Goal: Task Accomplishment & Management: Complete application form

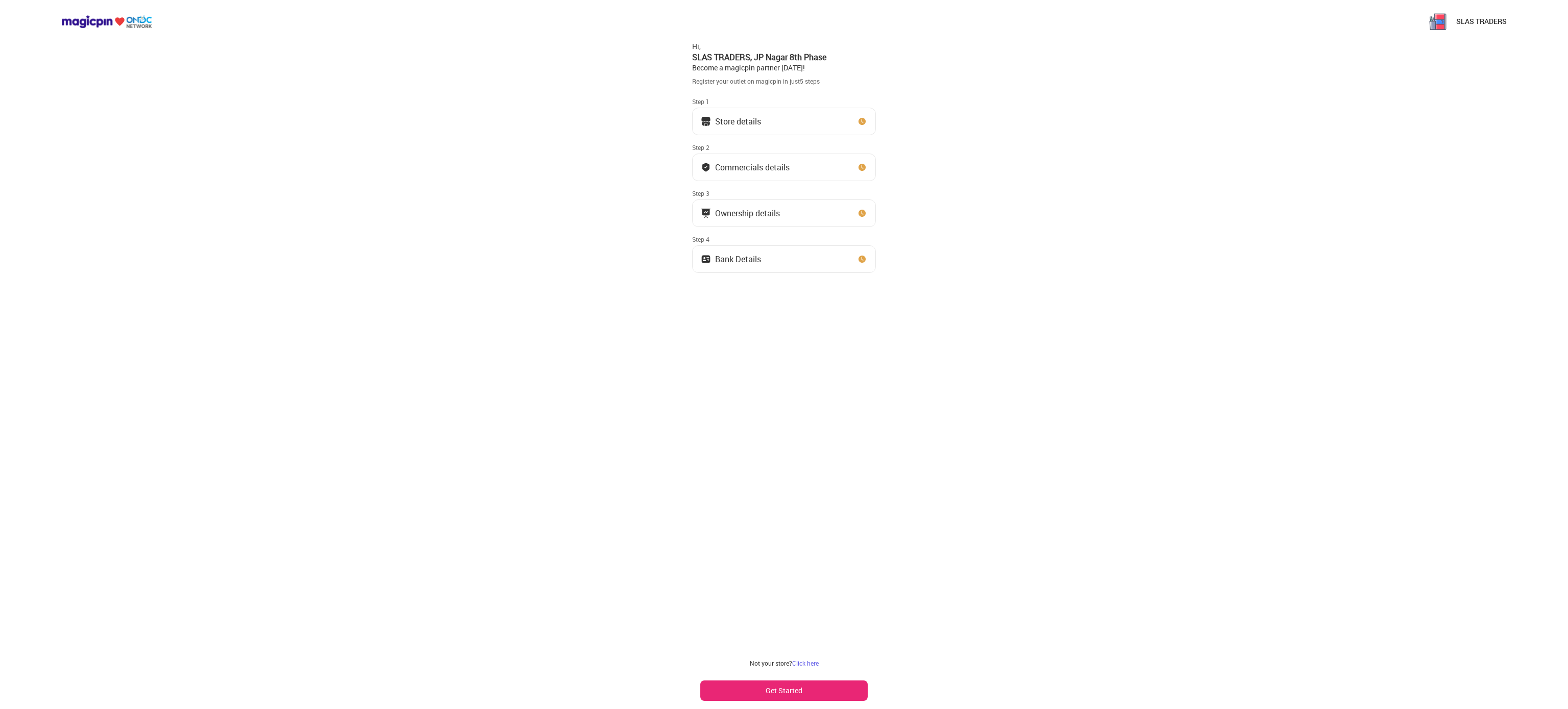
click at [777, 116] on button "Store details" at bounding box center [784, 122] width 184 height 28
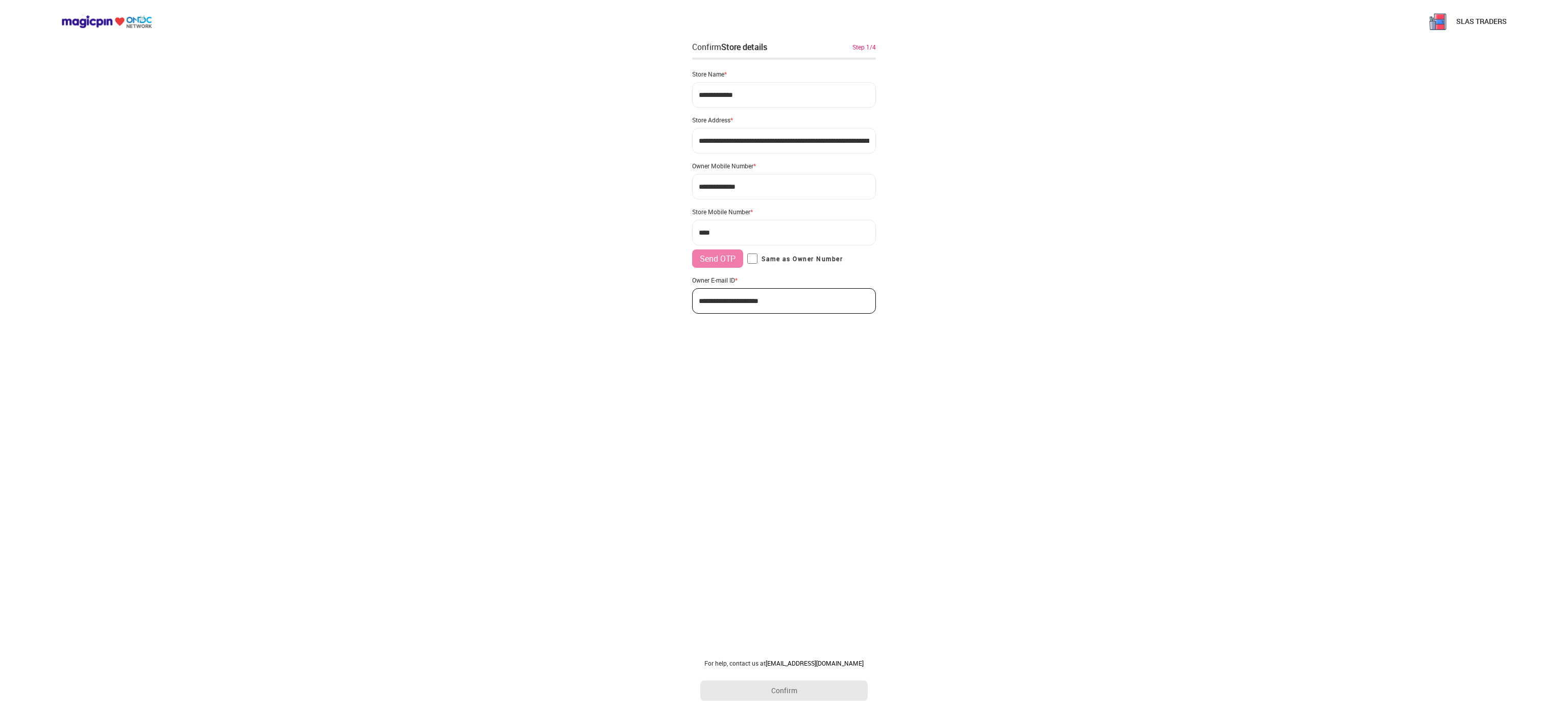
type input "**********"
click at [778, 695] on button "Confirm" at bounding box center [784, 691] width 168 height 20
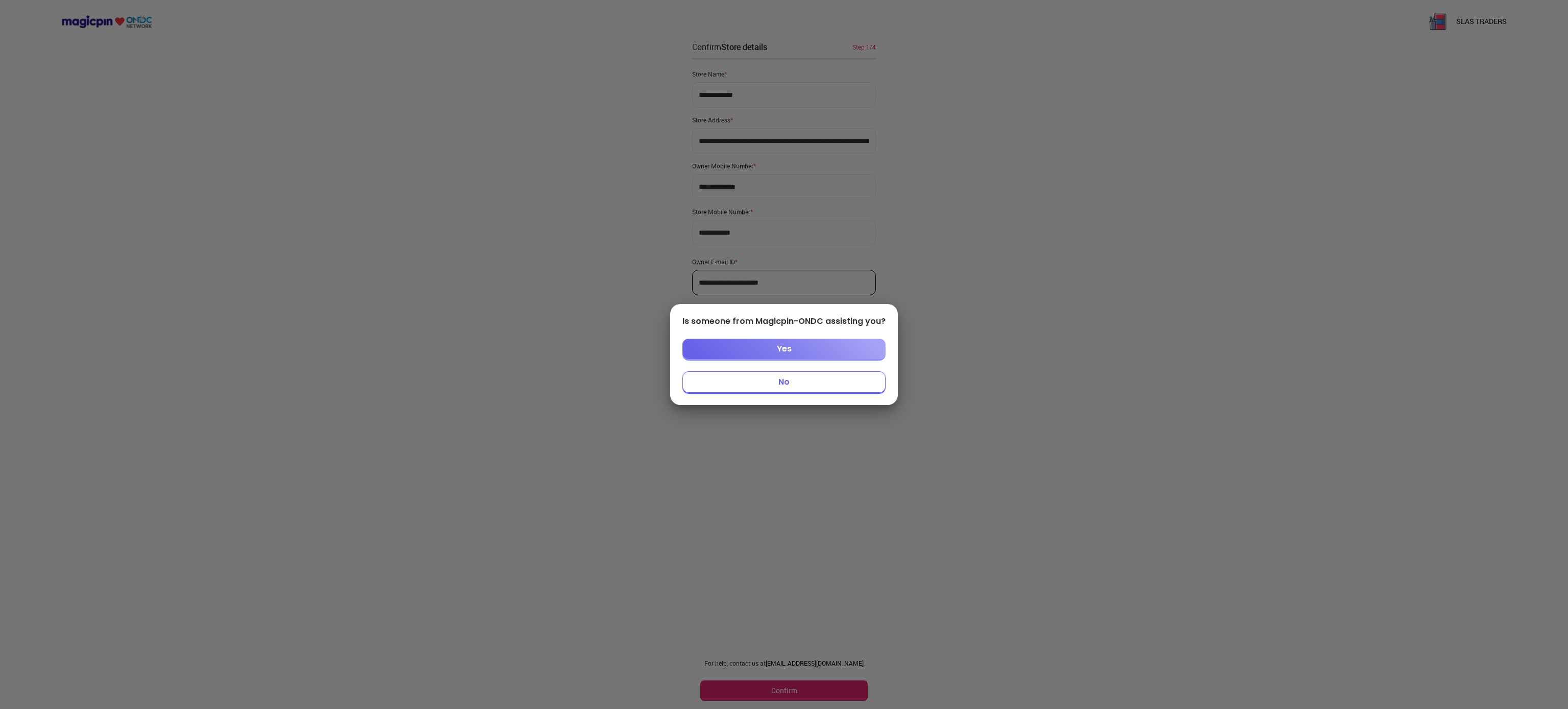
click at [773, 348] on button "Yes" at bounding box center [784, 349] width 203 height 20
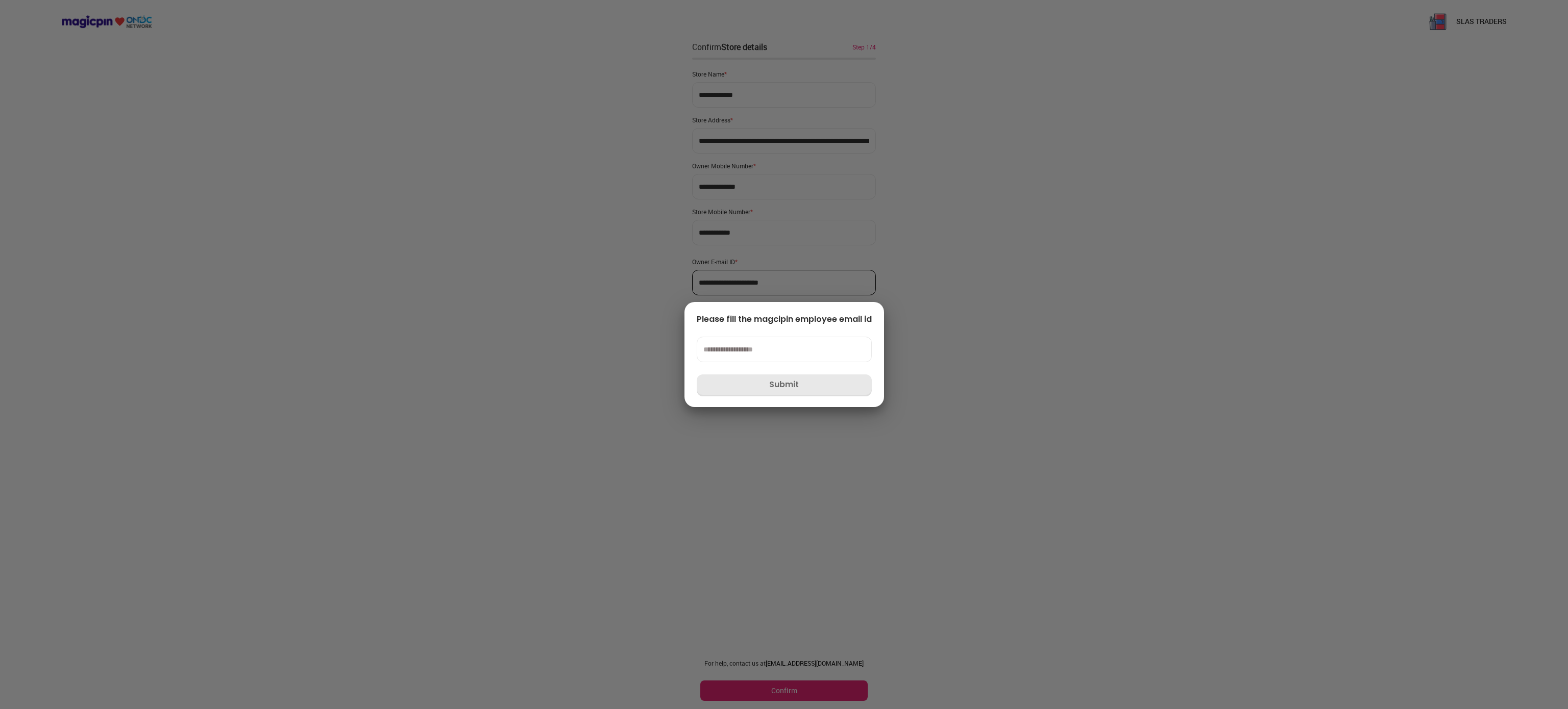
click at [946, 246] on div at bounding box center [784, 354] width 1568 height 709
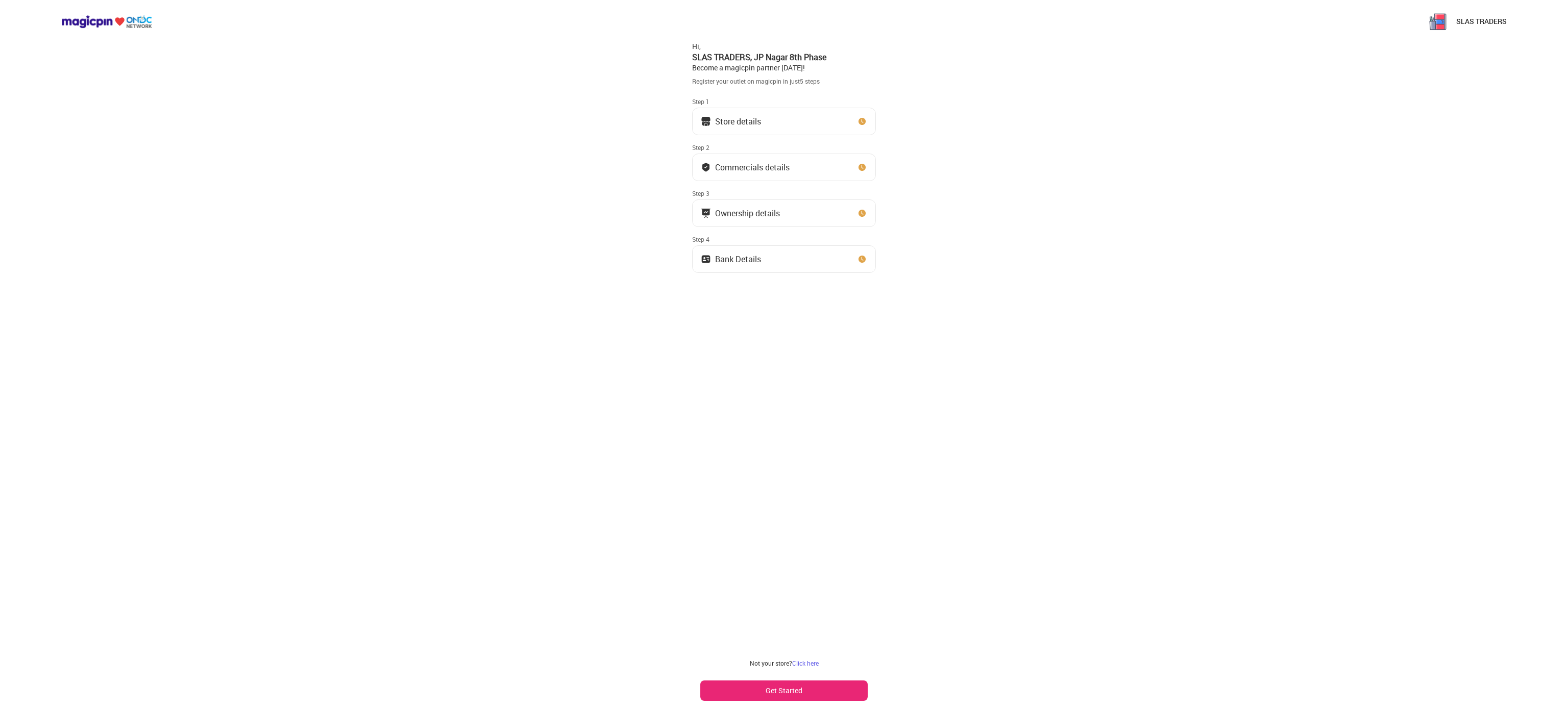
click at [770, 123] on button "Store details" at bounding box center [784, 122] width 184 height 28
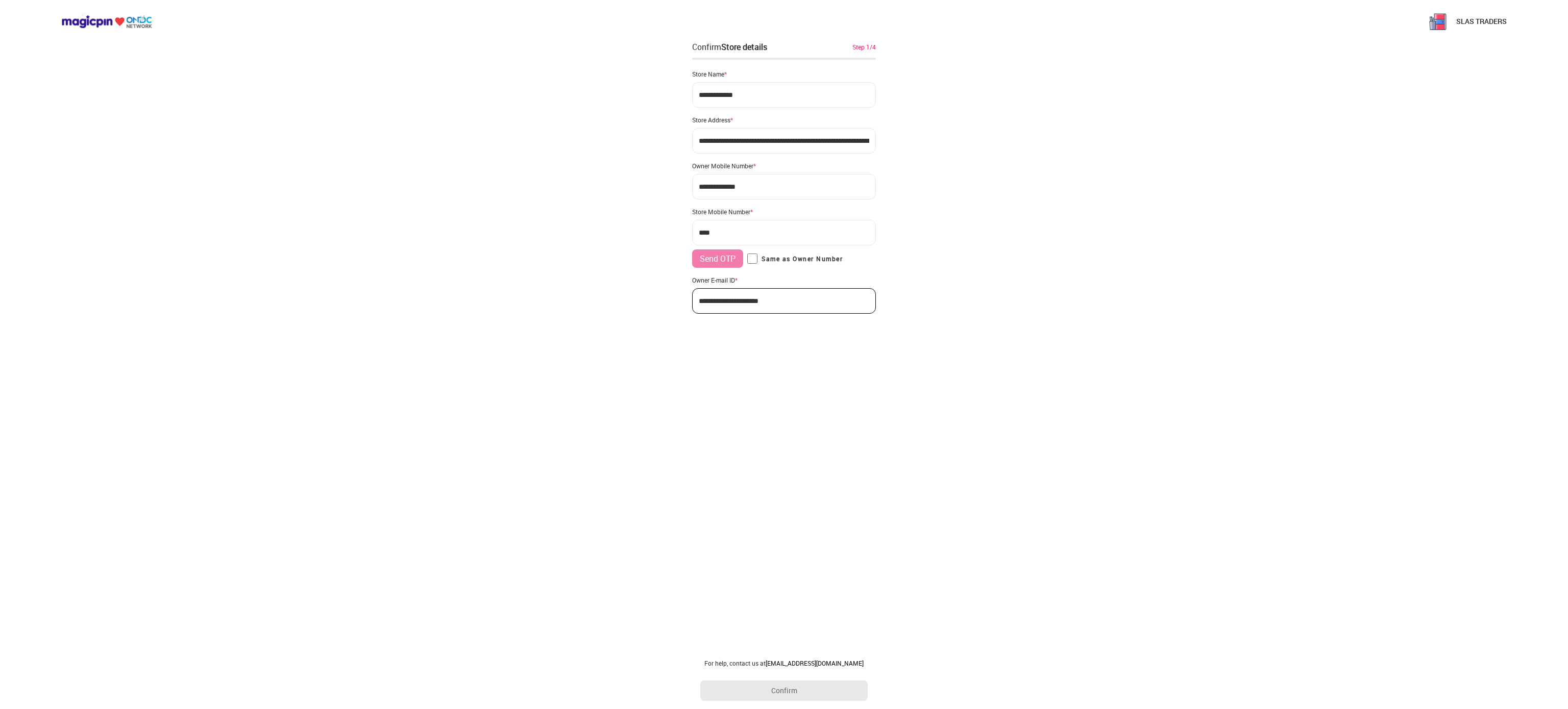
type input "**********"
click at [776, 684] on button "Confirm" at bounding box center [784, 691] width 168 height 20
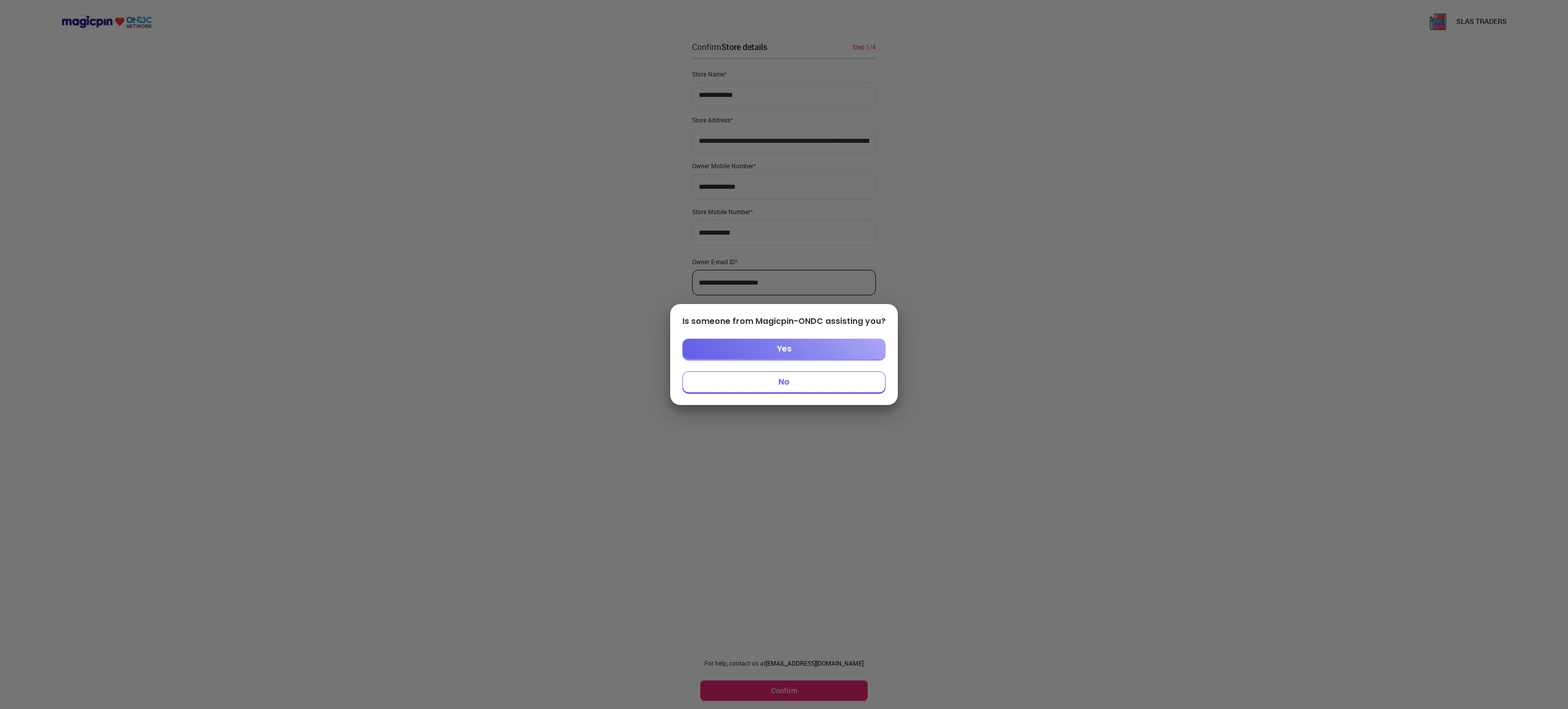
click at [752, 387] on button "No" at bounding box center [784, 382] width 203 height 21
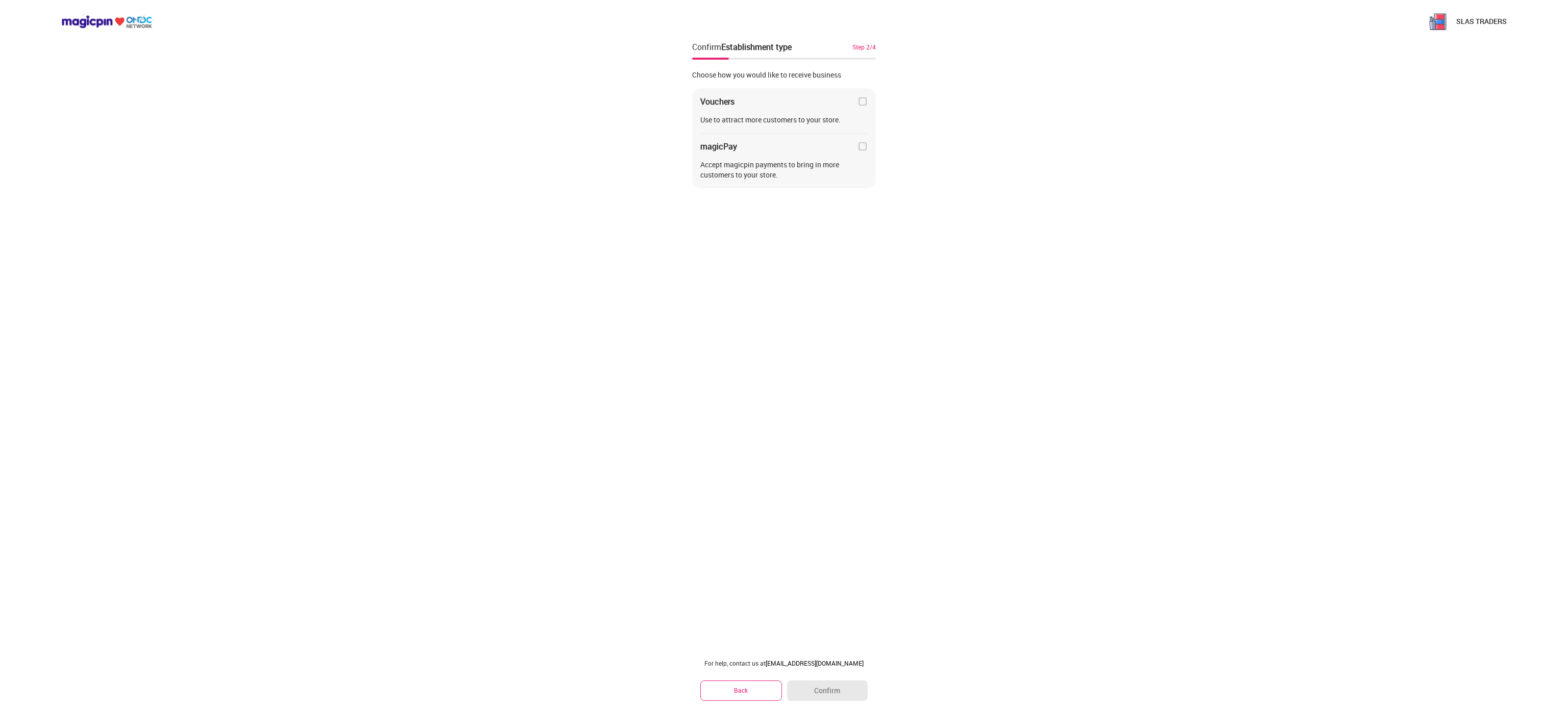
click at [866, 144] on img at bounding box center [862, 146] width 10 height 10
click at [867, 95] on div "Vouchers Use to attract more customers to your store. magicPay Accept magicpin …" at bounding box center [784, 139] width 184 height 101
click at [867, 105] on div "Vouchers Use to attract more customers to your store. magicPay Accept magicpin …" at bounding box center [784, 139] width 184 height 101
click at [861, 98] on img at bounding box center [862, 101] width 10 height 10
click at [828, 689] on button "Confirm" at bounding box center [827, 691] width 81 height 20
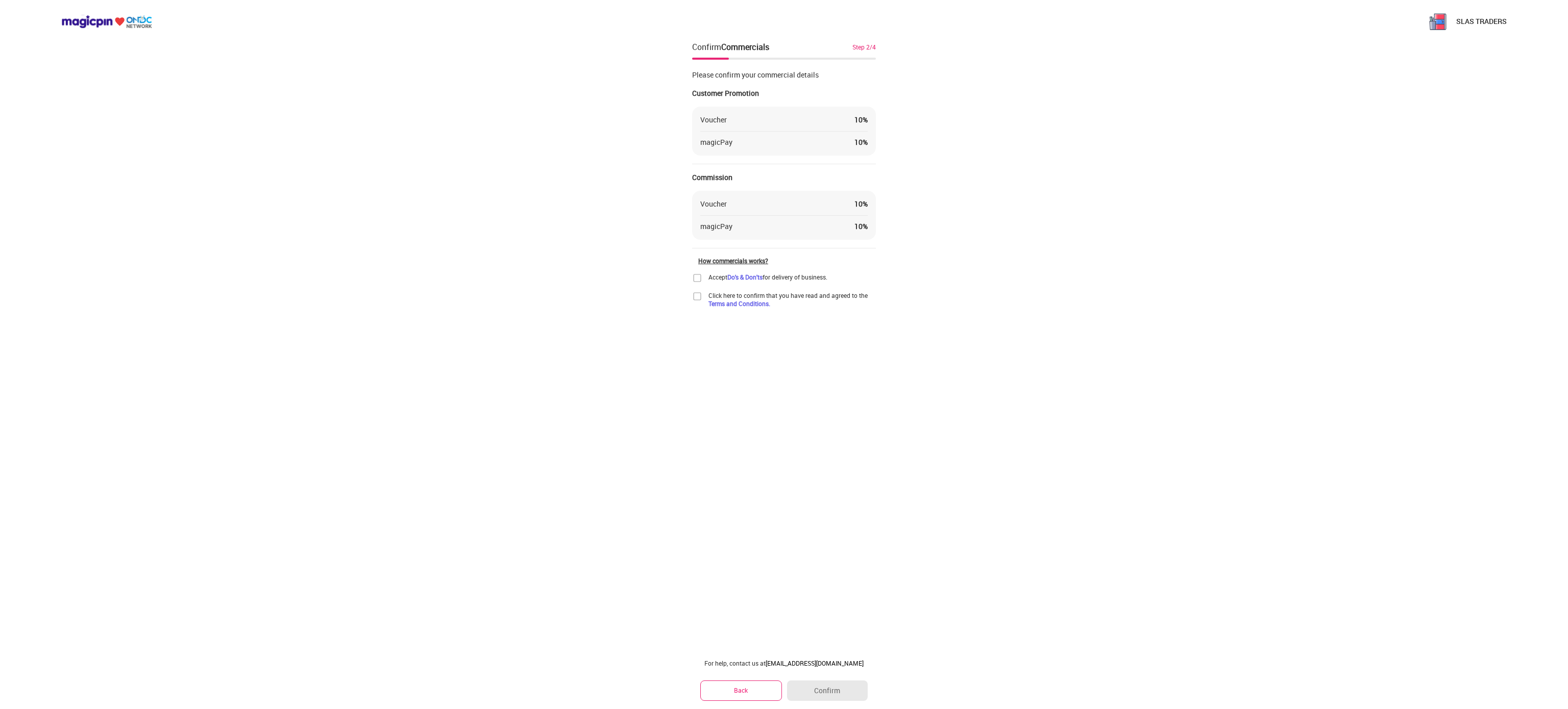
click at [699, 278] on img at bounding box center [697, 278] width 10 height 10
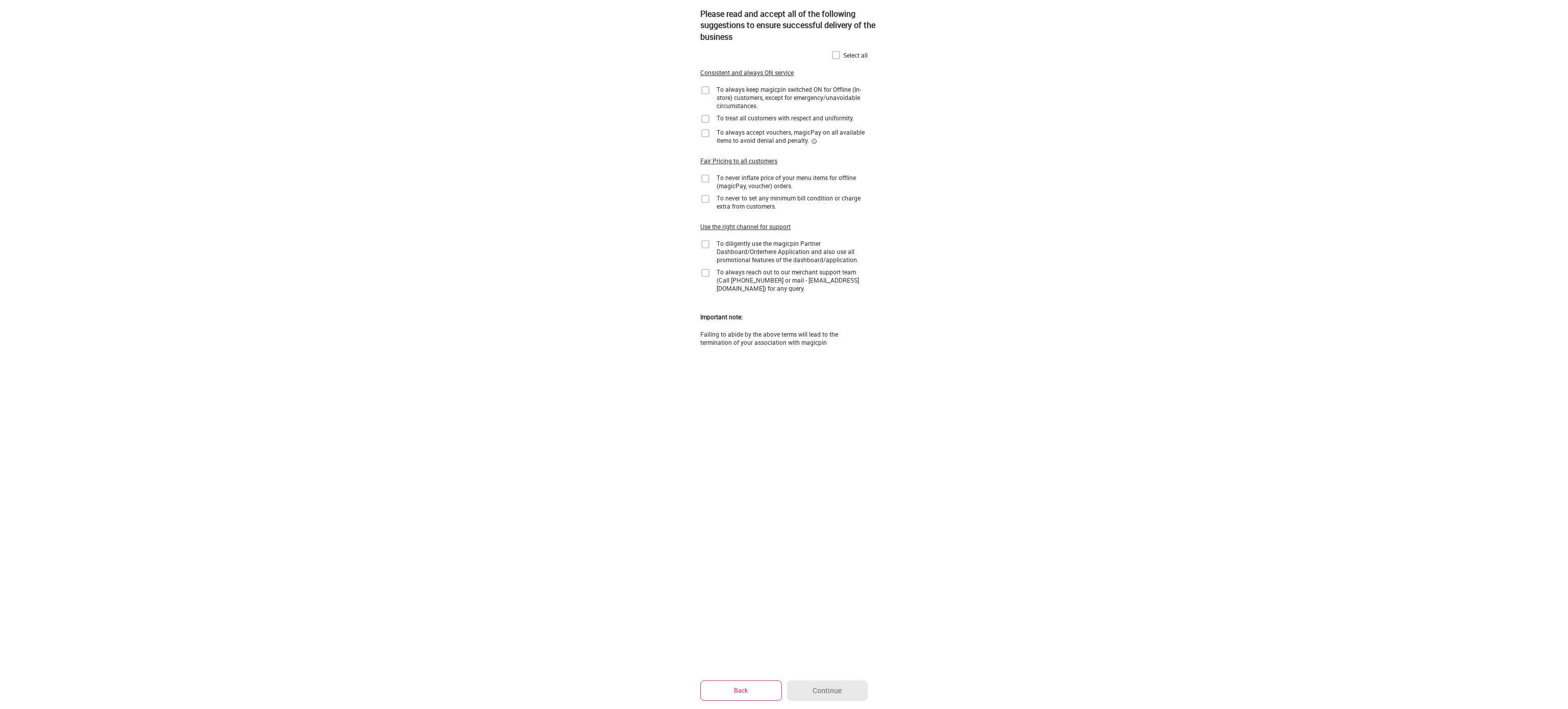
click at [837, 50] on div "Please read and accept all of the following suggestions to ensure successful de…" at bounding box center [793, 25] width 184 height 50
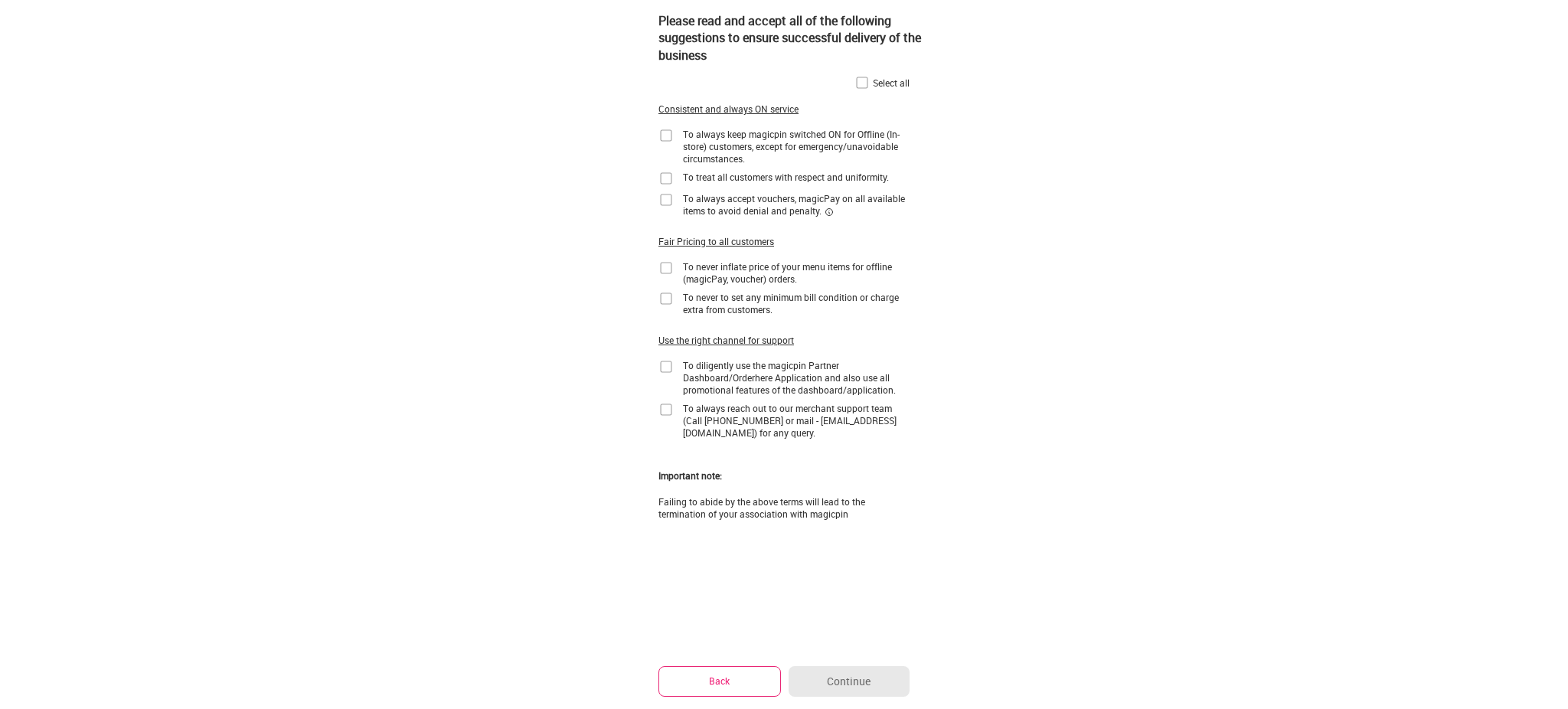
click at [859, 81] on img at bounding box center [862, 82] width 15 height 15
click at [720, 673] on button "Back" at bounding box center [720, 682] width 123 height 30
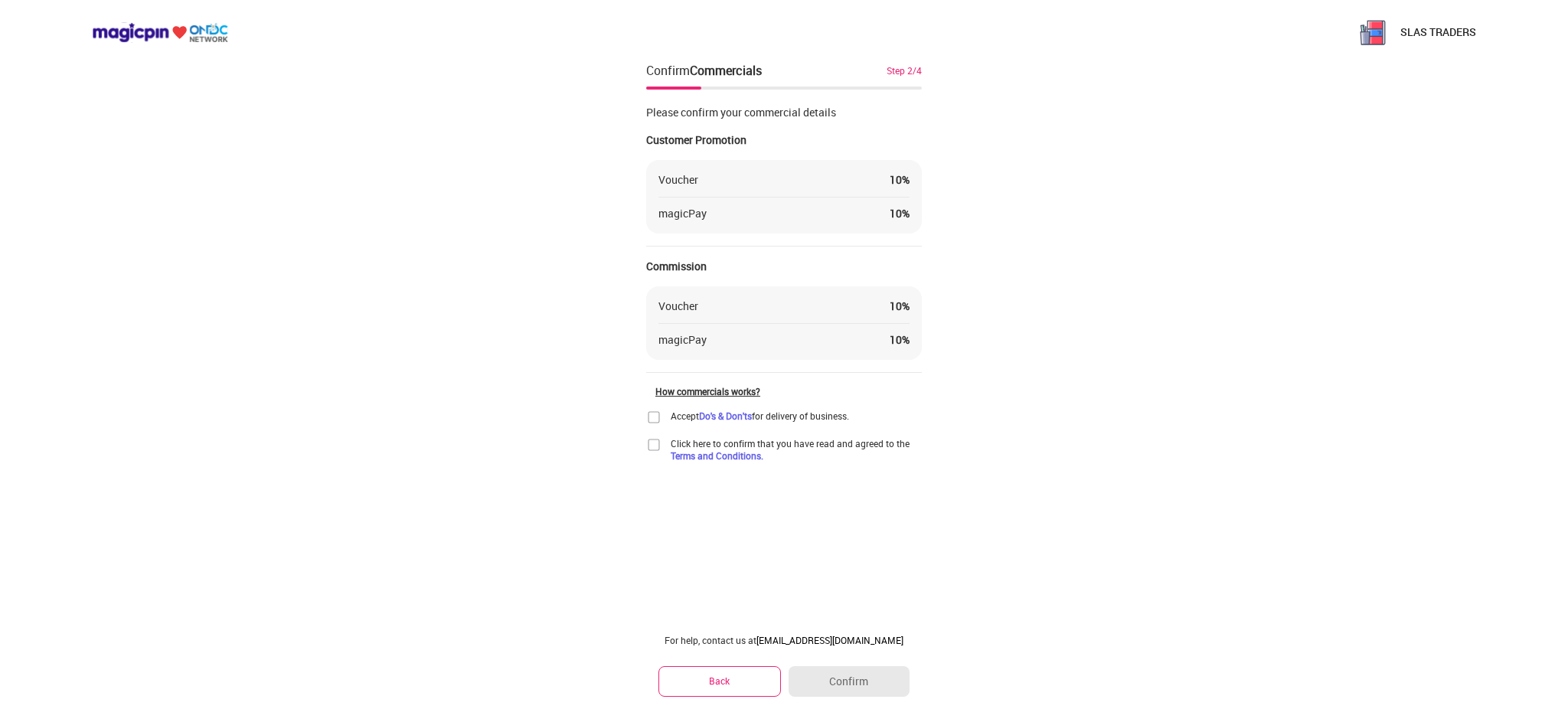
click at [887, 182] on div "Voucher 10 %" at bounding box center [784, 180] width 251 height 15
click at [656, 415] on img at bounding box center [654, 417] width 15 height 15
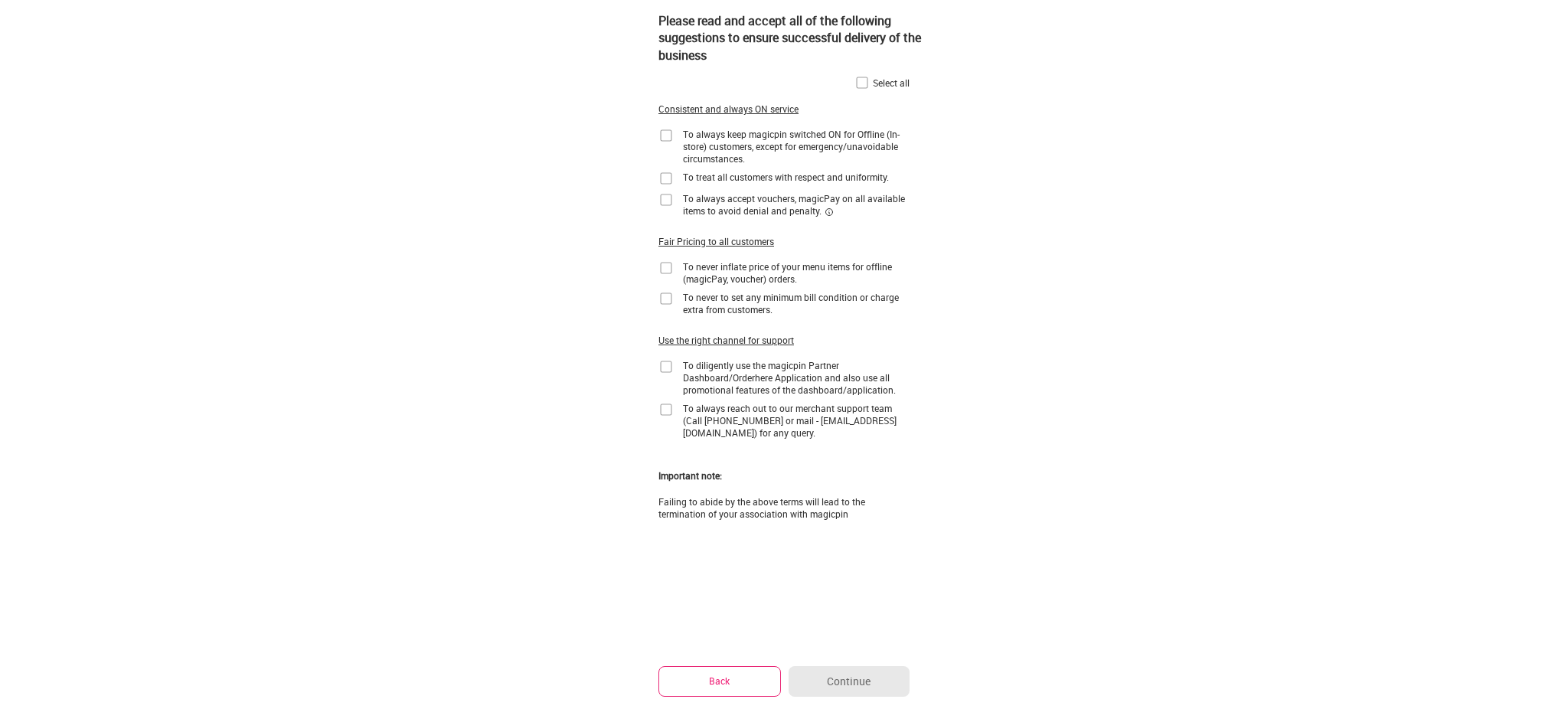
click at [862, 82] on img at bounding box center [862, 82] width 15 height 15
click at [843, 677] on button "Continue" at bounding box center [850, 682] width 121 height 30
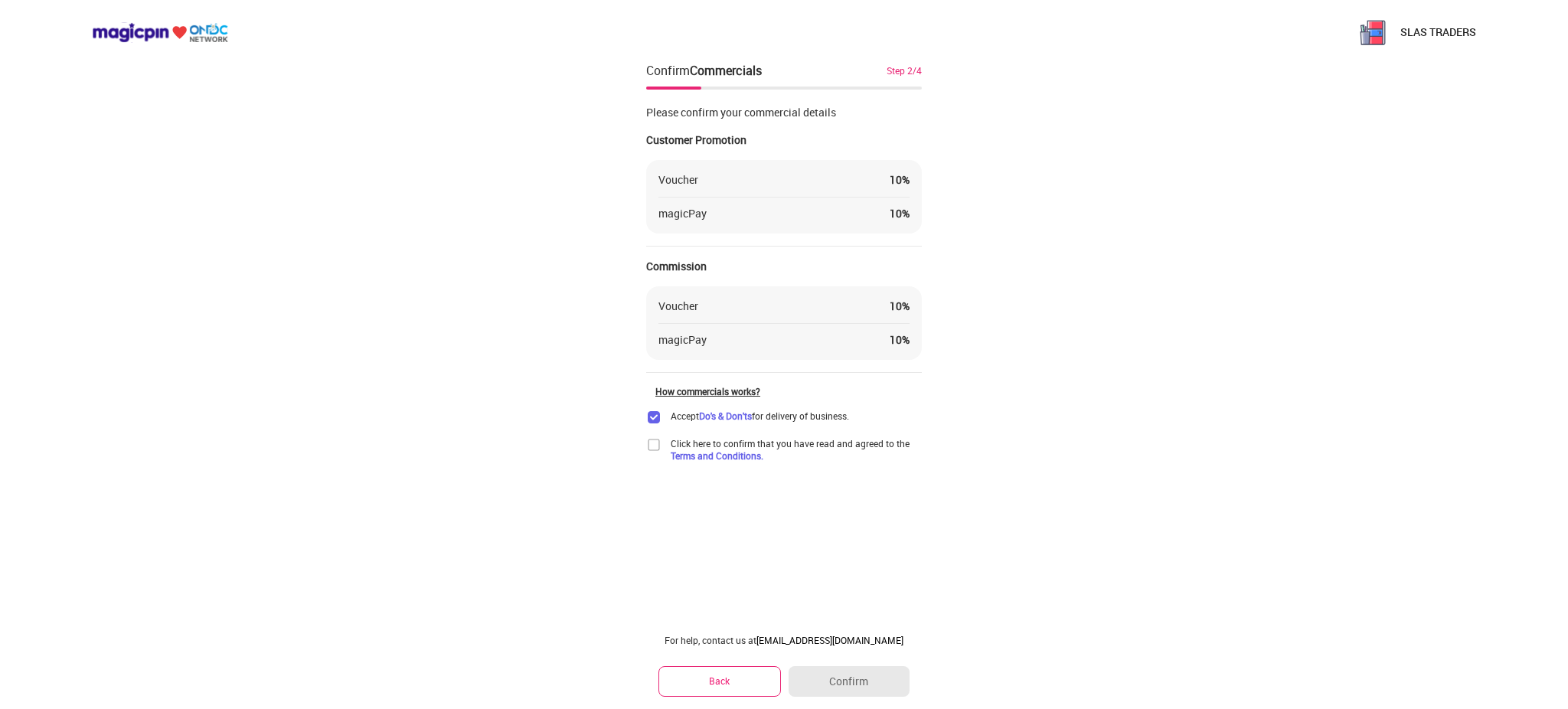
click at [650, 445] on img at bounding box center [654, 445] width 15 height 15
click at [861, 696] on button "Confirm" at bounding box center [850, 682] width 121 height 30
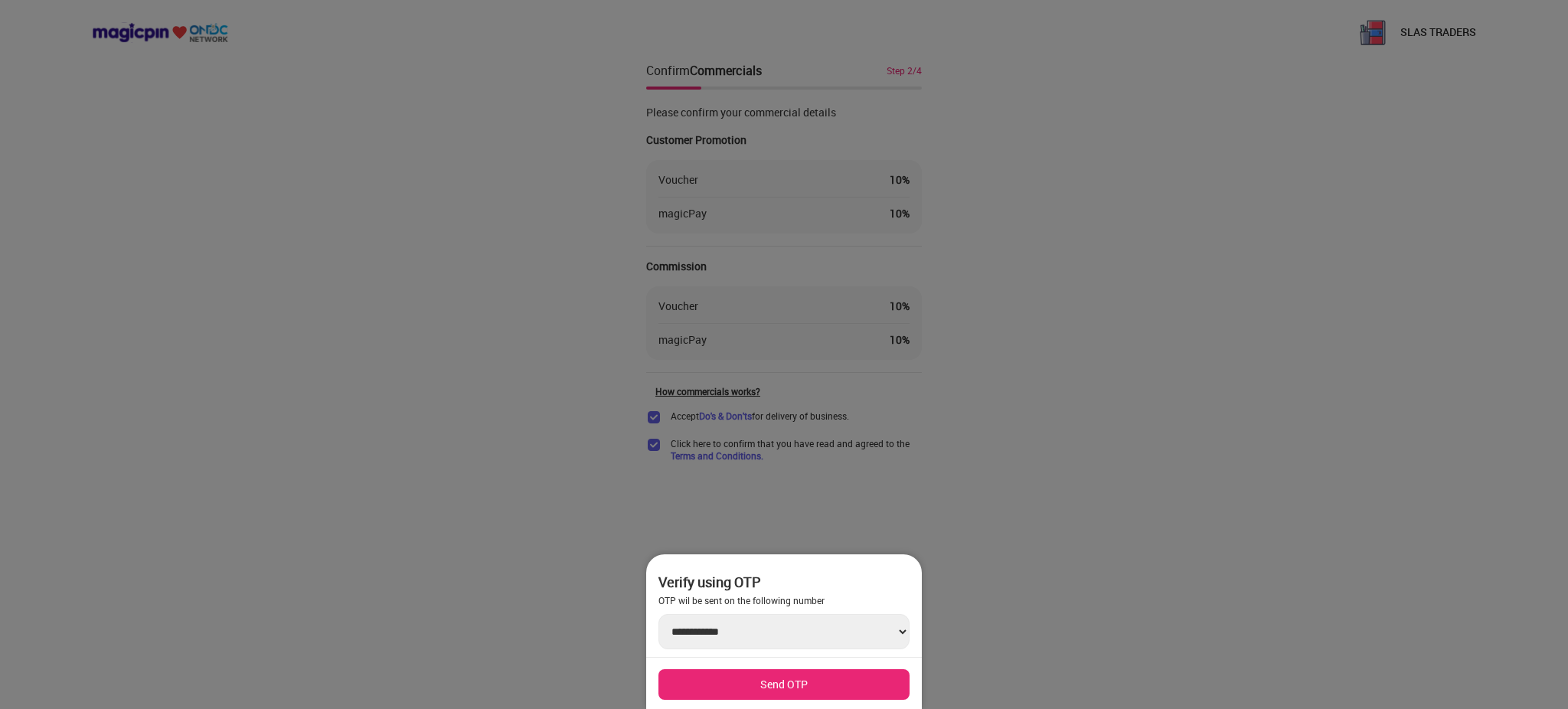
click at [765, 687] on button "Send OTP" at bounding box center [784, 684] width 251 height 30
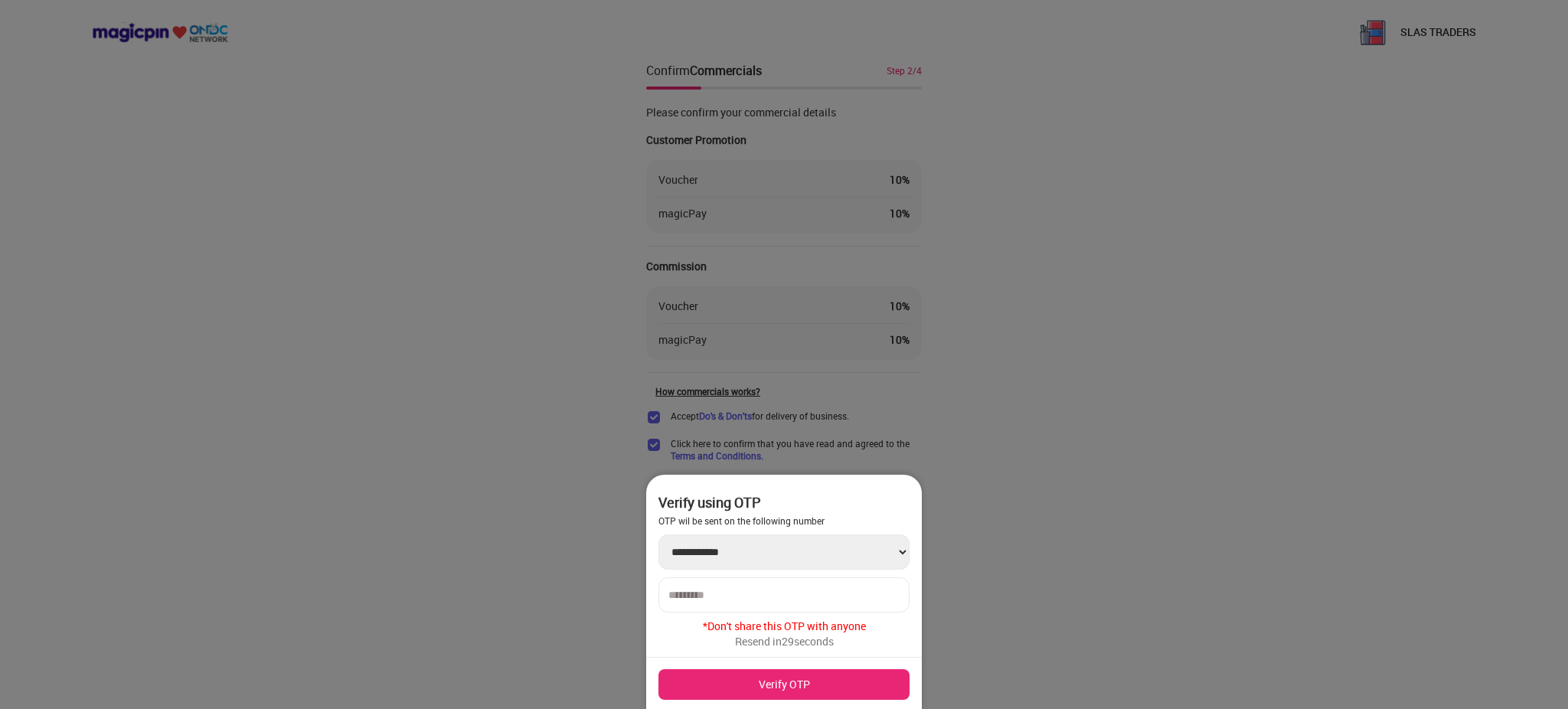
click at [743, 593] on input "number" at bounding box center [784, 595] width 232 height 12
type input "******"
click at [806, 678] on button "Verify OTP" at bounding box center [784, 684] width 251 height 30
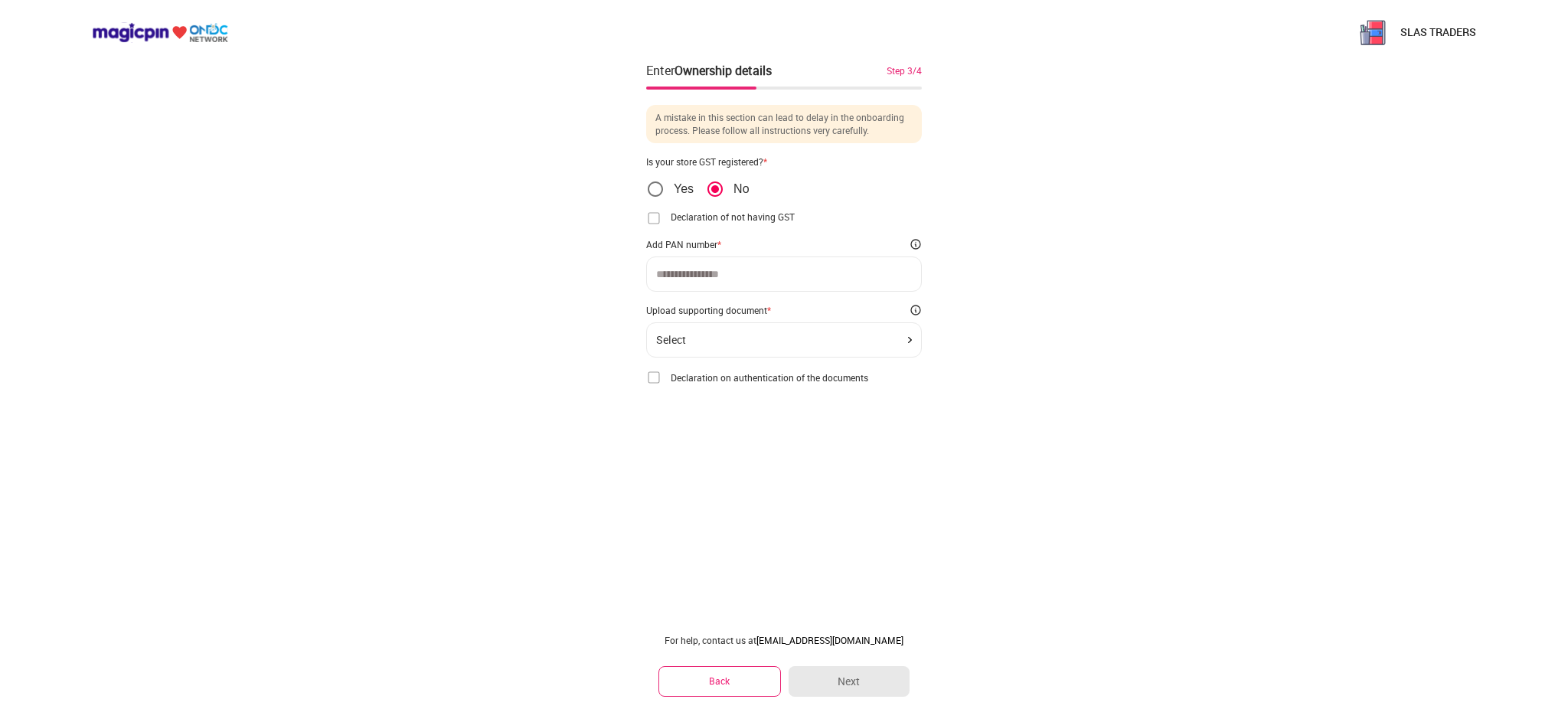
click at [704, 284] on div at bounding box center [784, 273] width 276 height 35
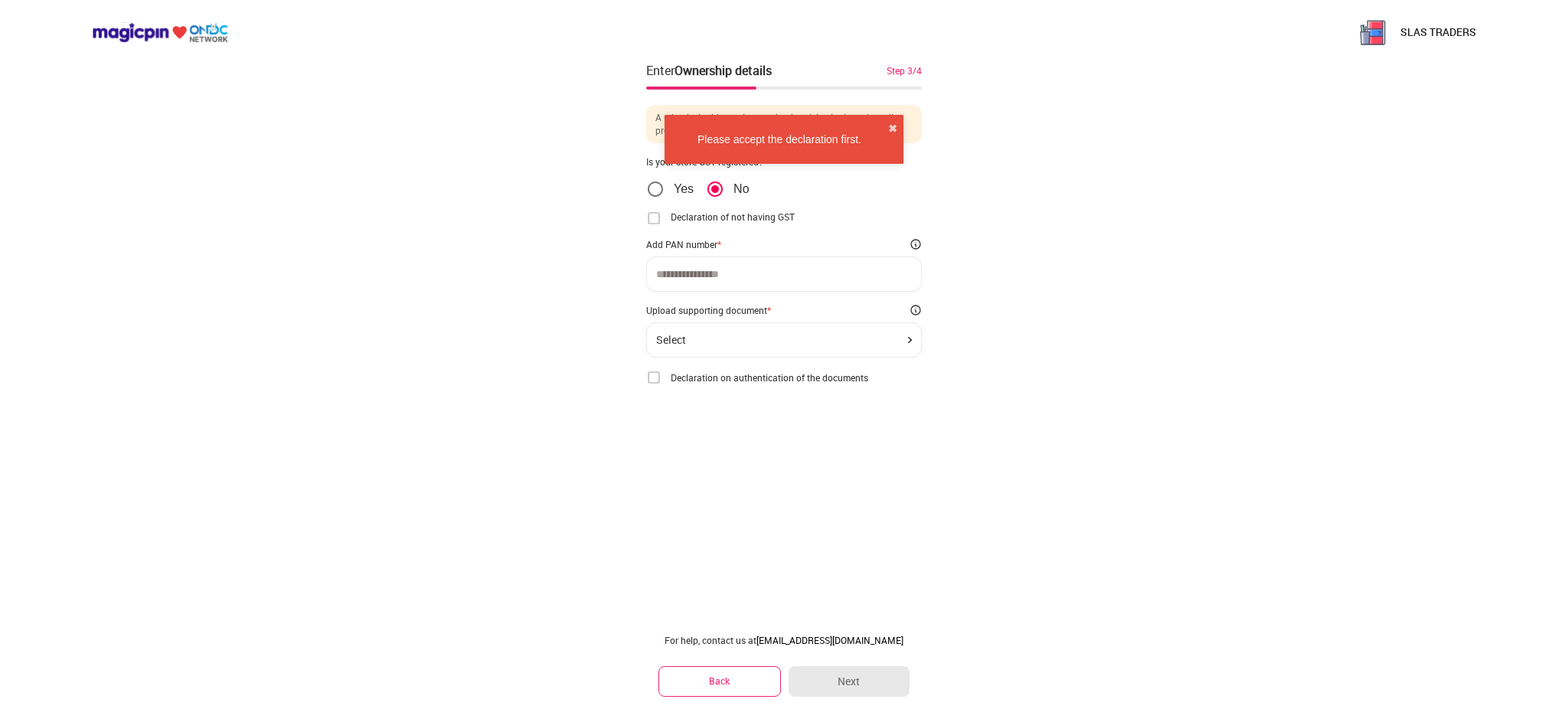
click at [717, 276] on input at bounding box center [784, 274] width 256 height 12
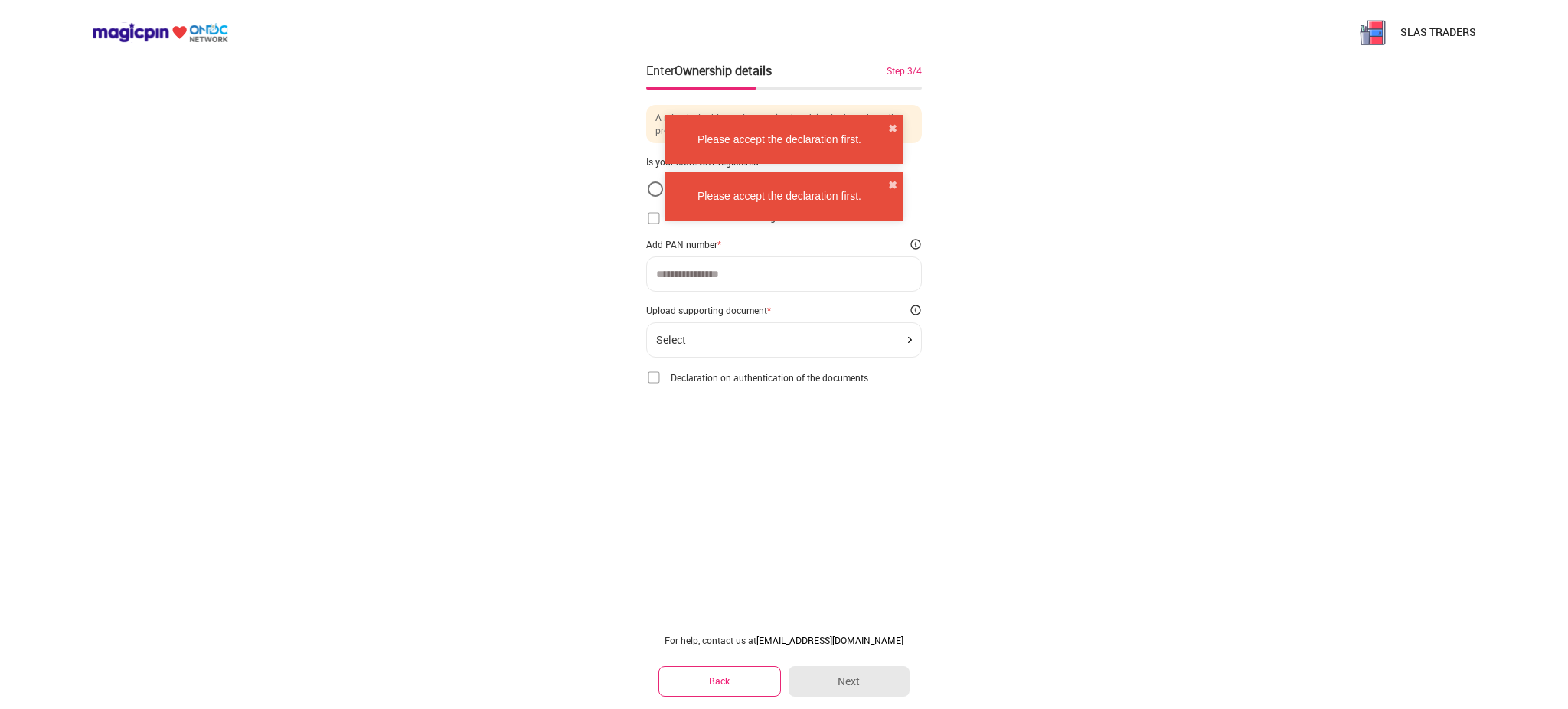
click at [717, 276] on input at bounding box center [784, 274] width 256 height 12
click at [886, 183] on div "Please accept the declaration first. ✖" at bounding box center [784, 196] width 239 height 49
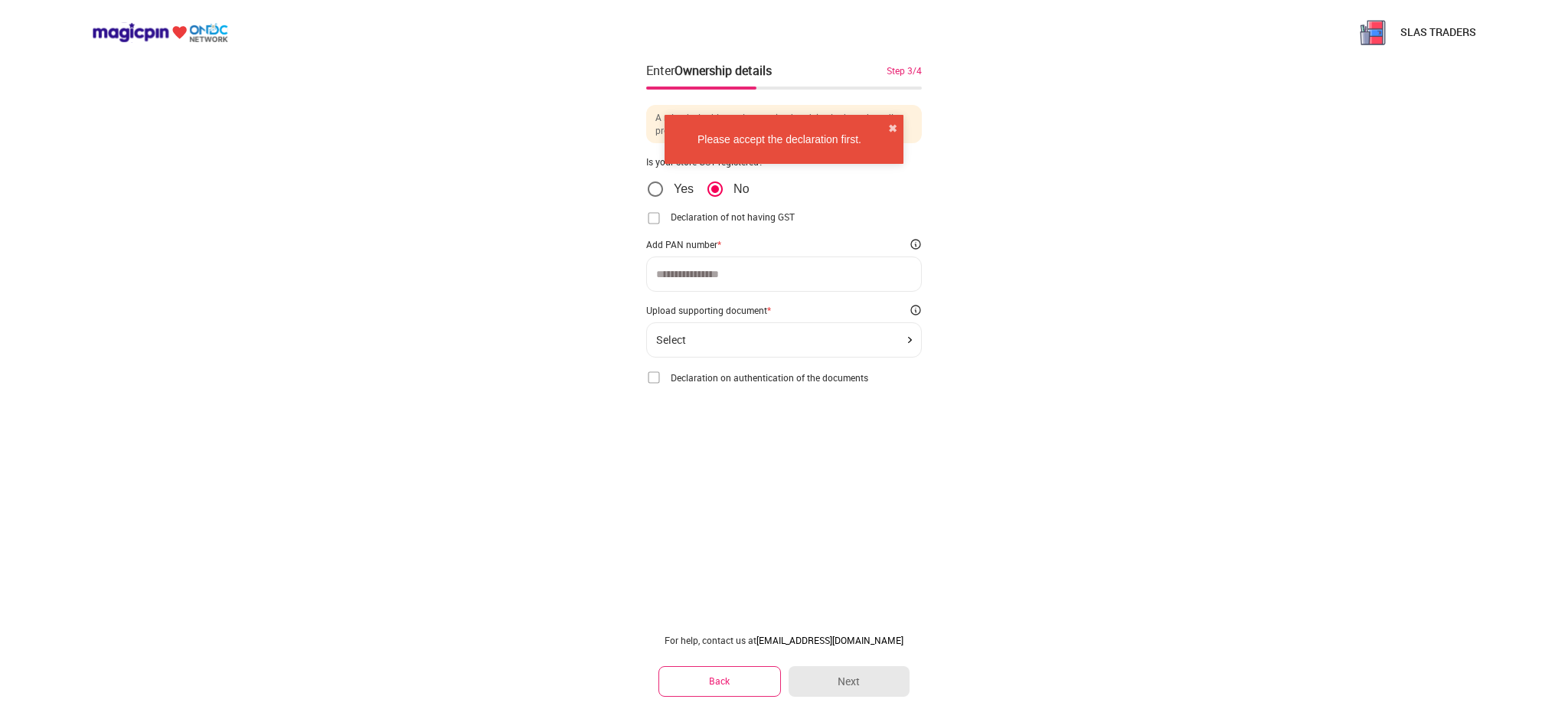
click at [655, 221] on img at bounding box center [654, 218] width 15 height 15
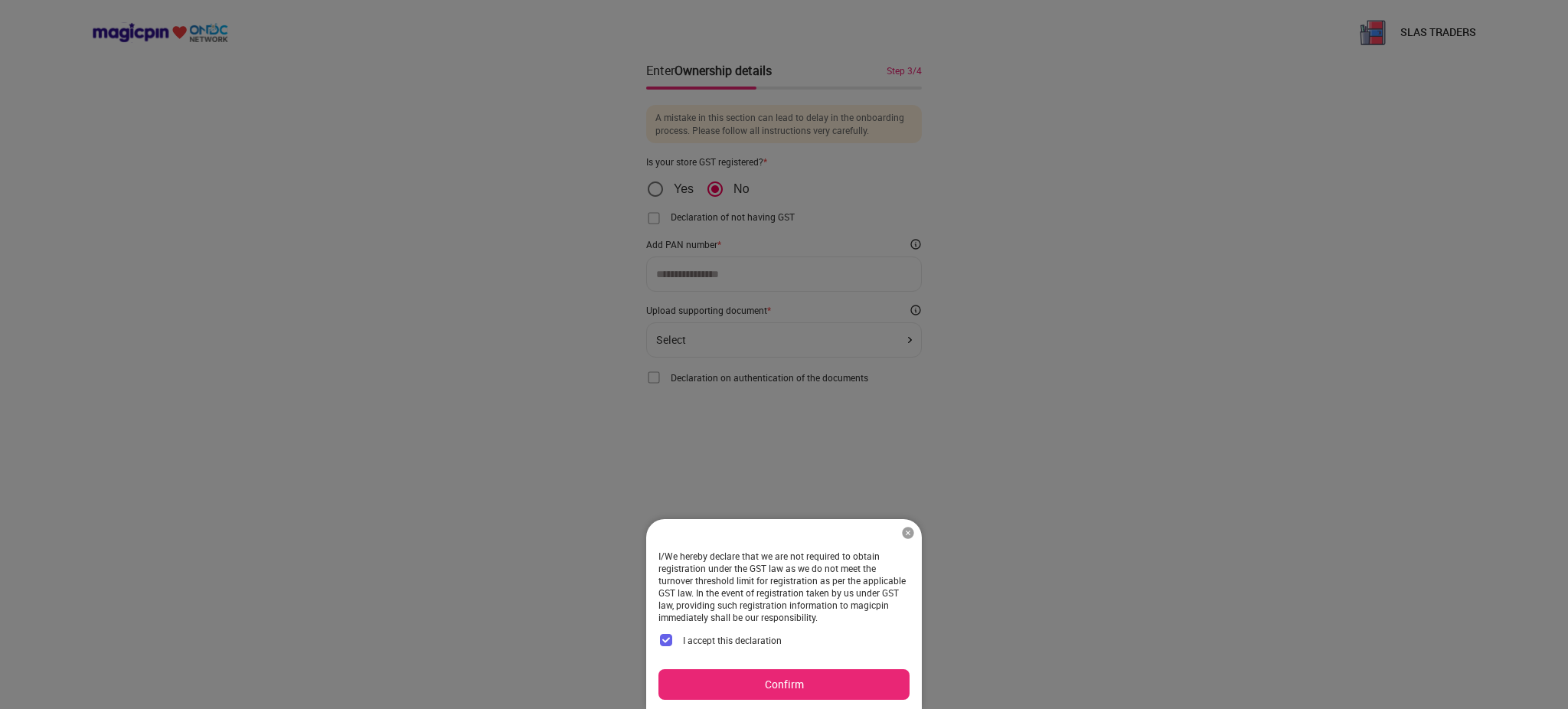
click at [768, 680] on button "Confirm" at bounding box center [784, 684] width 251 height 30
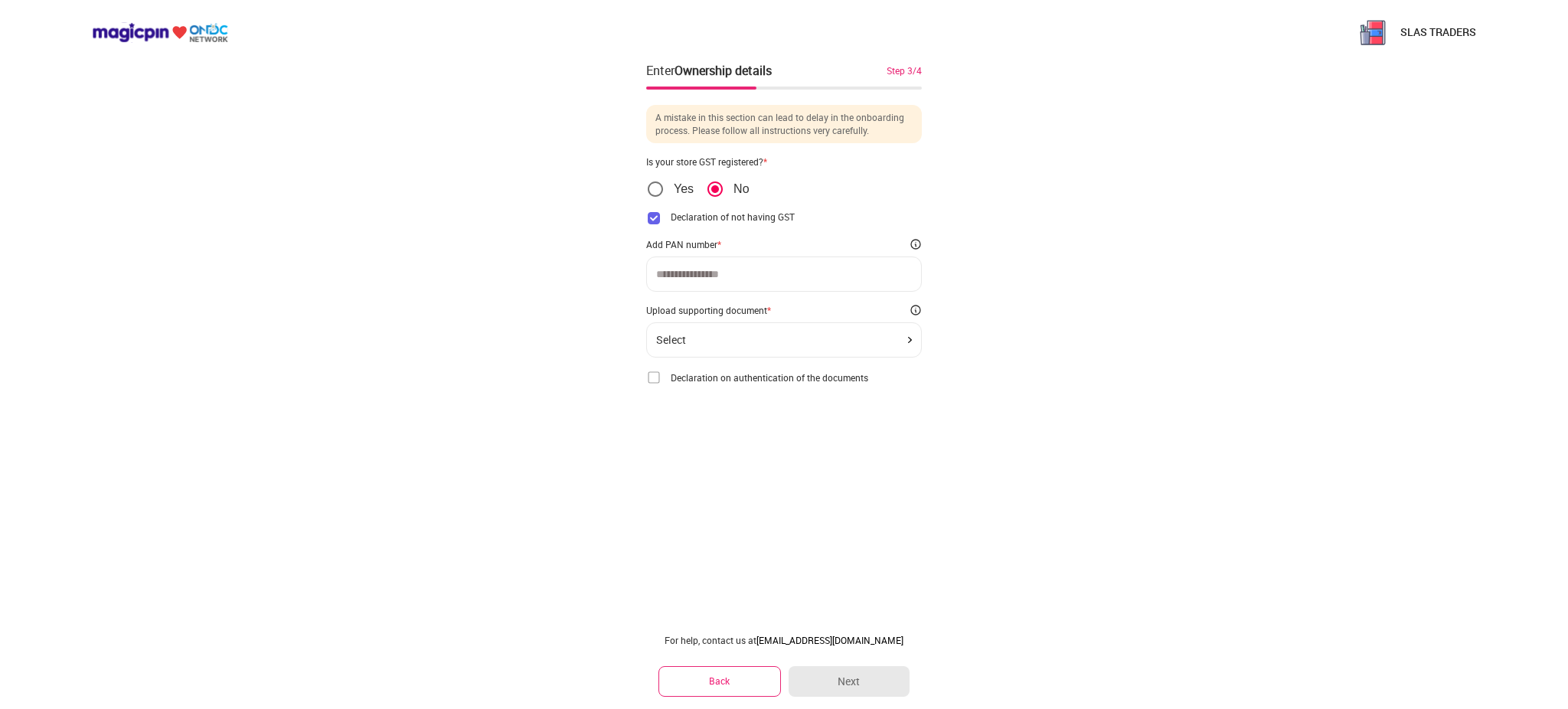
click at [697, 286] on div at bounding box center [784, 273] width 276 height 35
click at [680, 271] on input at bounding box center [784, 274] width 256 height 12
type input "**********"
click at [686, 346] on div "Select" at bounding box center [671, 352] width 30 height 12
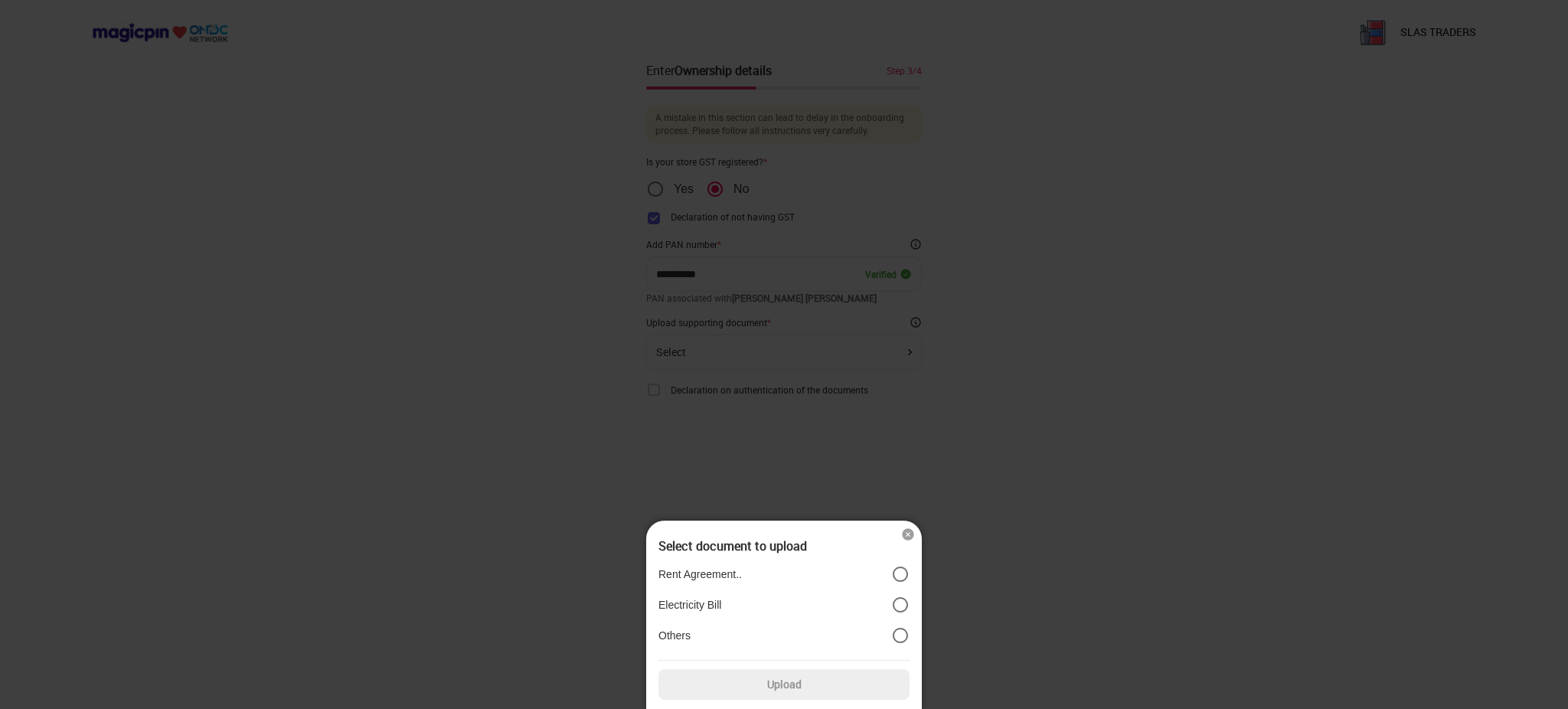
click at [726, 607] on label "Electricity Bill" at bounding box center [784, 604] width 251 height 18
click at [957, 600] on div at bounding box center [784, 354] width 1568 height 709
click at [768, 691] on label "Upload" at bounding box center [784, 684] width 251 height 30
click at [0, 0] on input "Upload" at bounding box center [0, 0] width 0 height 0
click at [733, 696] on label "Upload" at bounding box center [784, 684] width 251 height 30
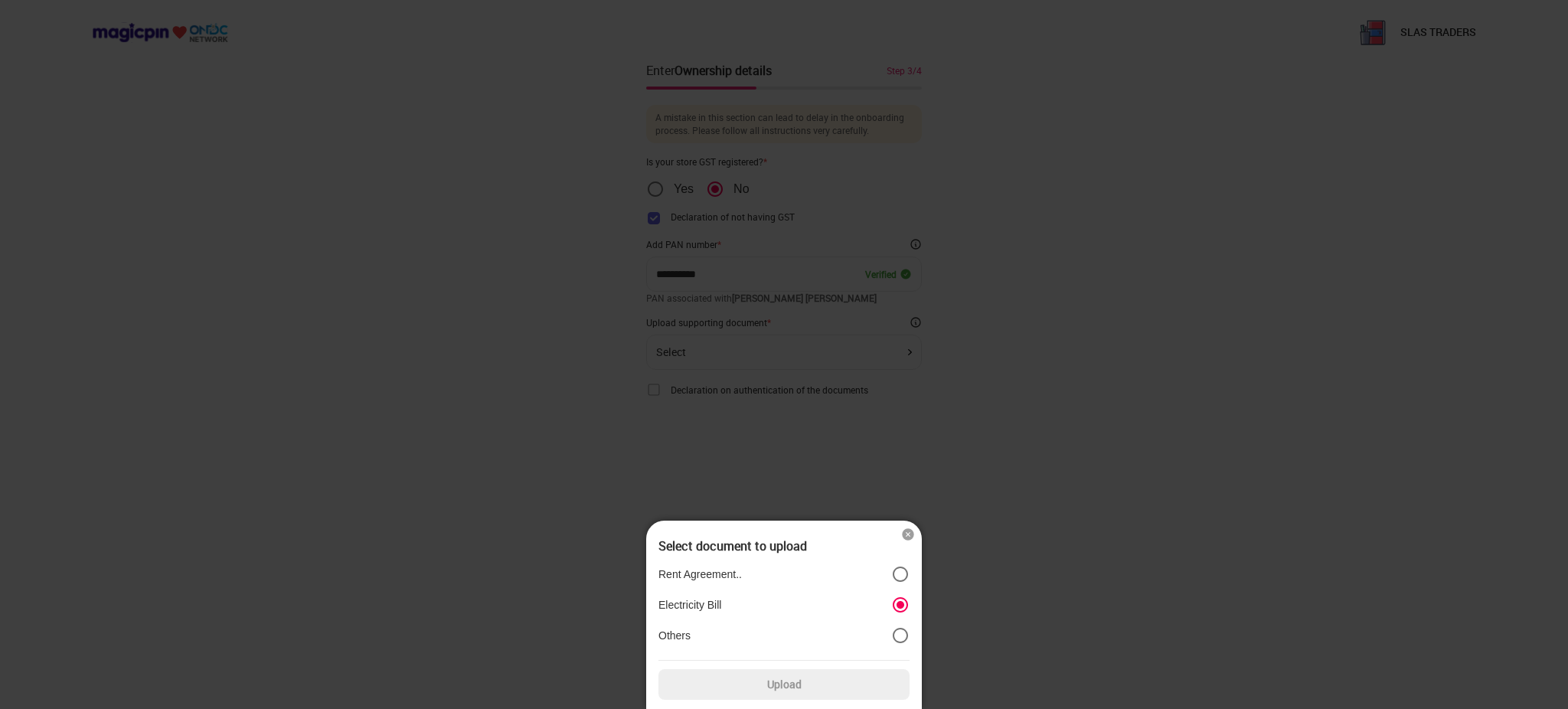
click at [0, 0] on input "Upload" at bounding box center [0, 0] width 0 height 0
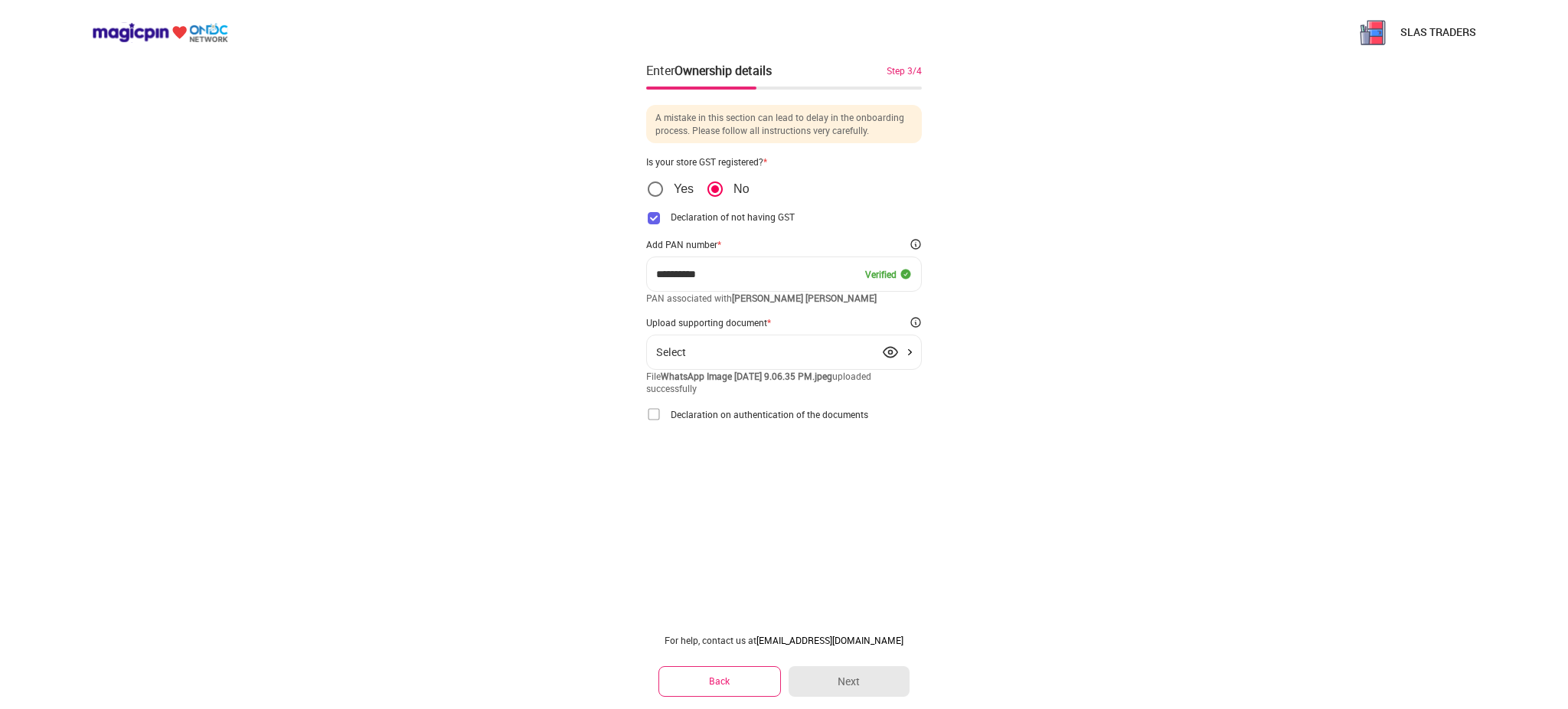
click at [663, 415] on div "Declaration on authentication of the documents I/We hereby declare that the par…" at bounding box center [784, 414] width 276 height 15
click at [653, 415] on img at bounding box center [654, 414] width 15 height 15
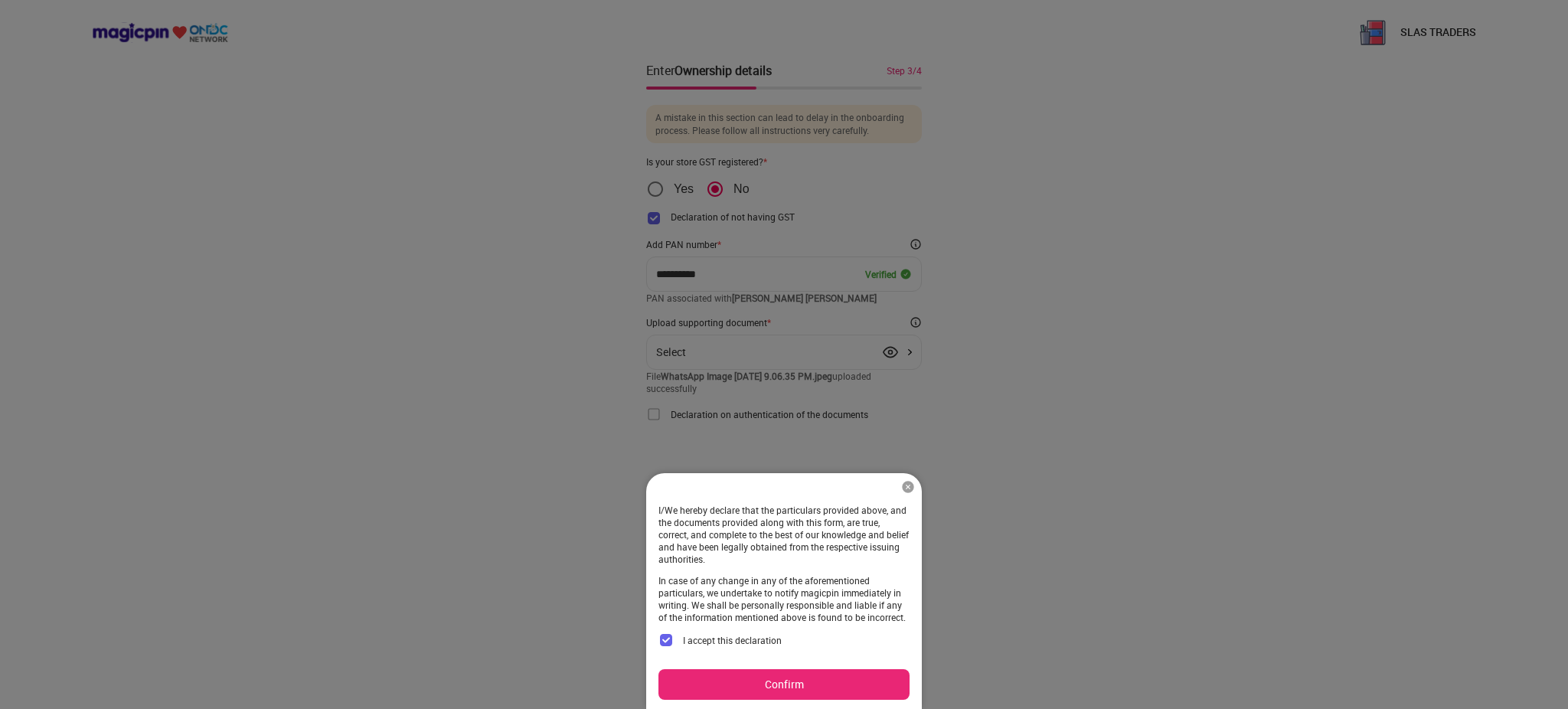
click at [812, 683] on button "Confirm" at bounding box center [784, 684] width 251 height 30
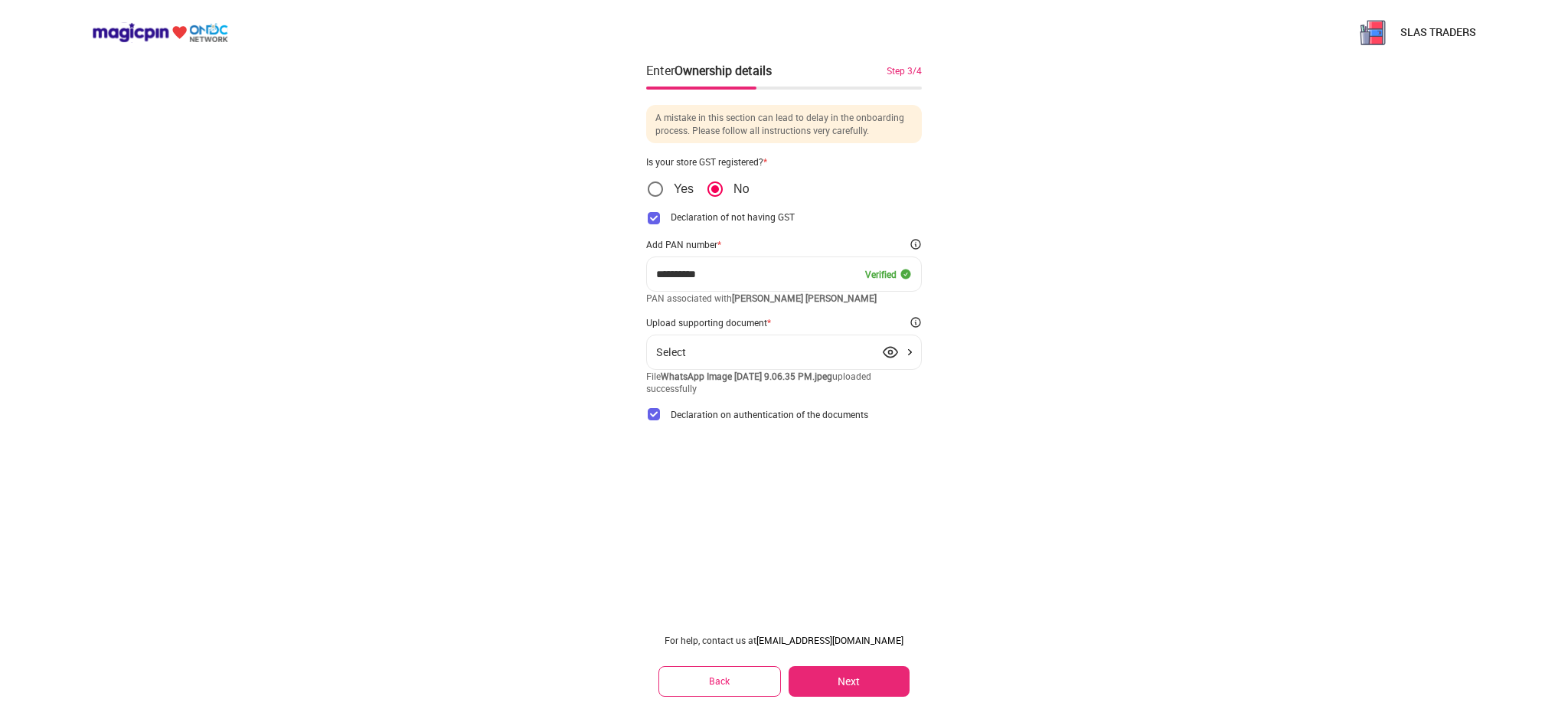
click at [853, 683] on button "Next" at bounding box center [850, 682] width 121 height 30
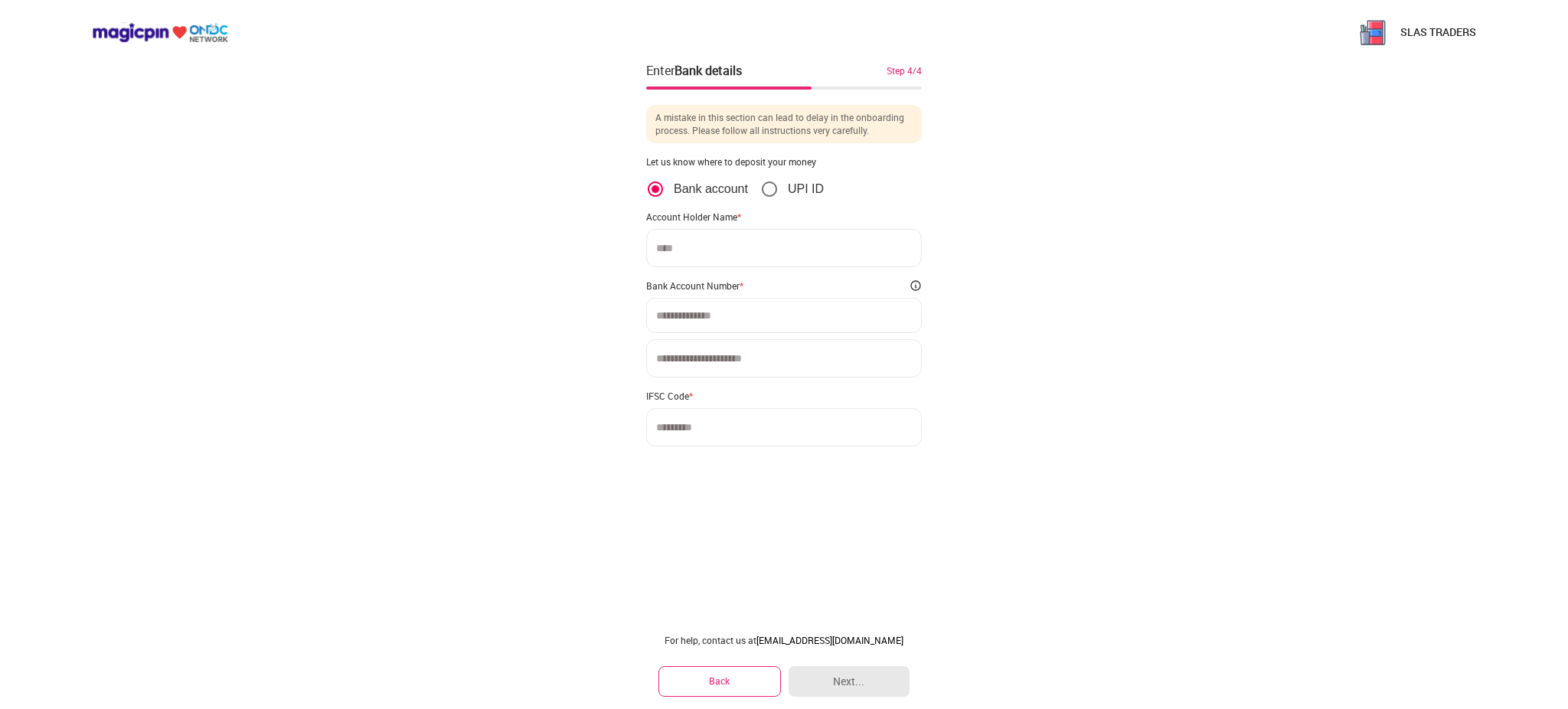
click at [718, 229] on input at bounding box center [784, 248] width 276 height 39
type input "**********"
type input "*********"
type input "**********"
click at [704, 314] on input "*********" at bounding box center [784, 315] width 256 height 12
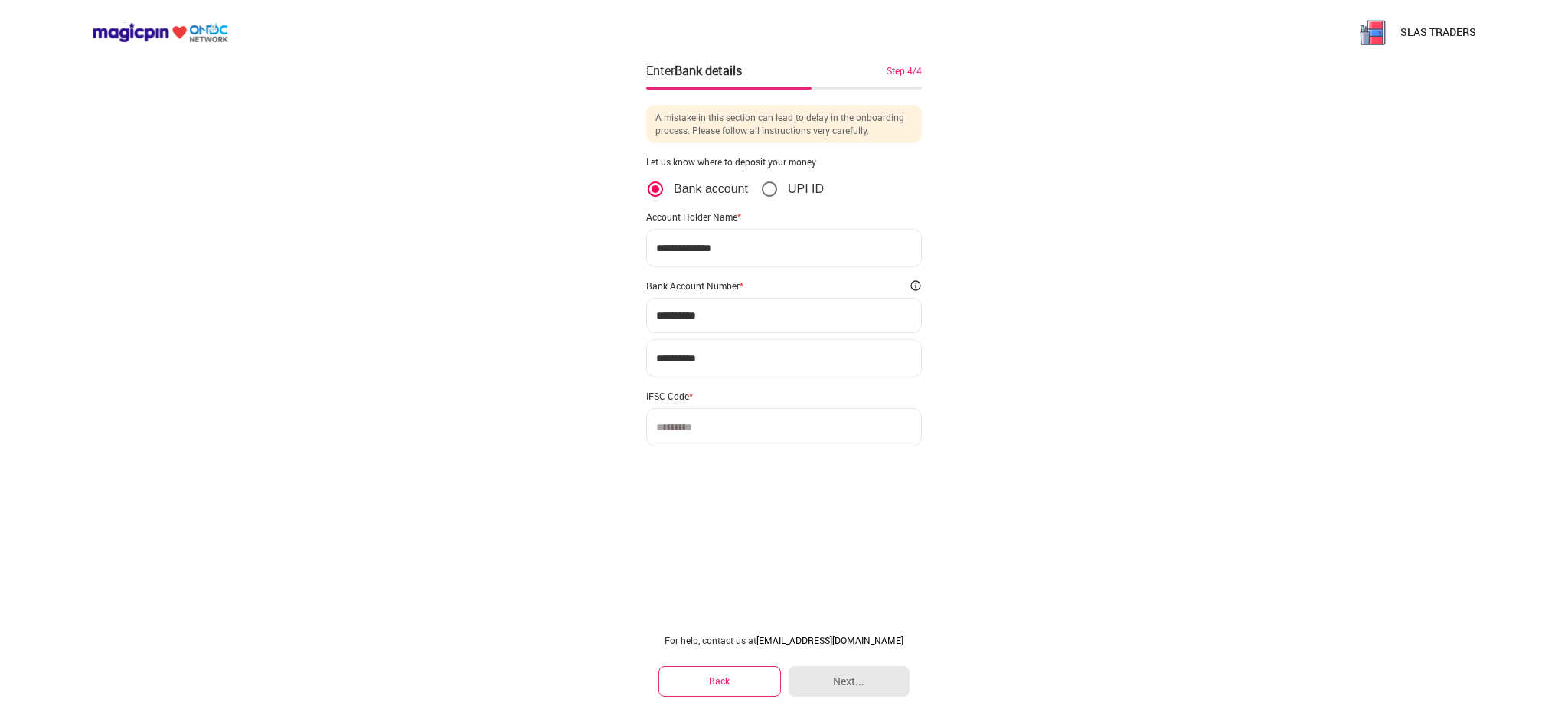
type input "**********"
click at [707, 430] on input at bounding box center [784, 427] width 276 height 39
type input "**********"
click at [839, 687] on button "Next..." at bounding box center [850, 682] width 121 height 30
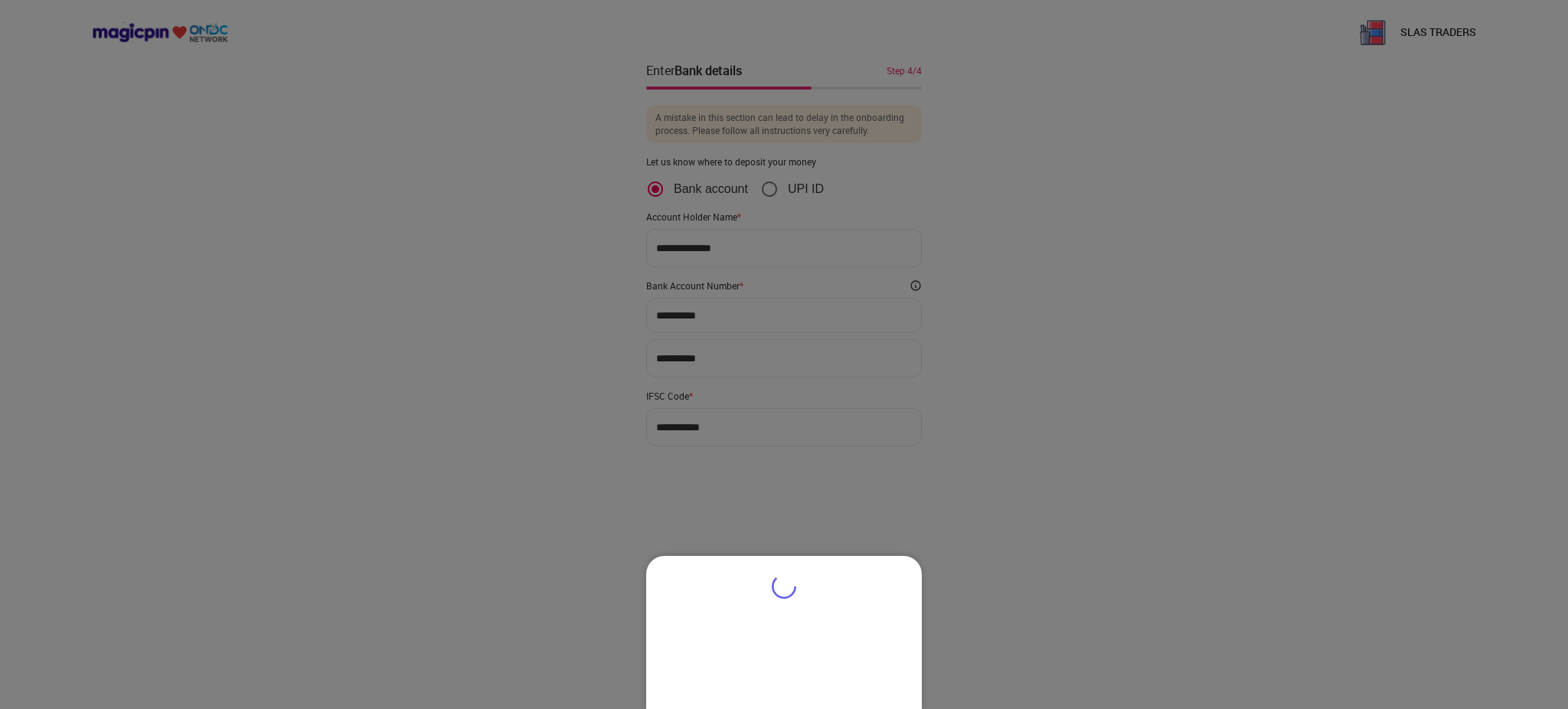
type input "**********"
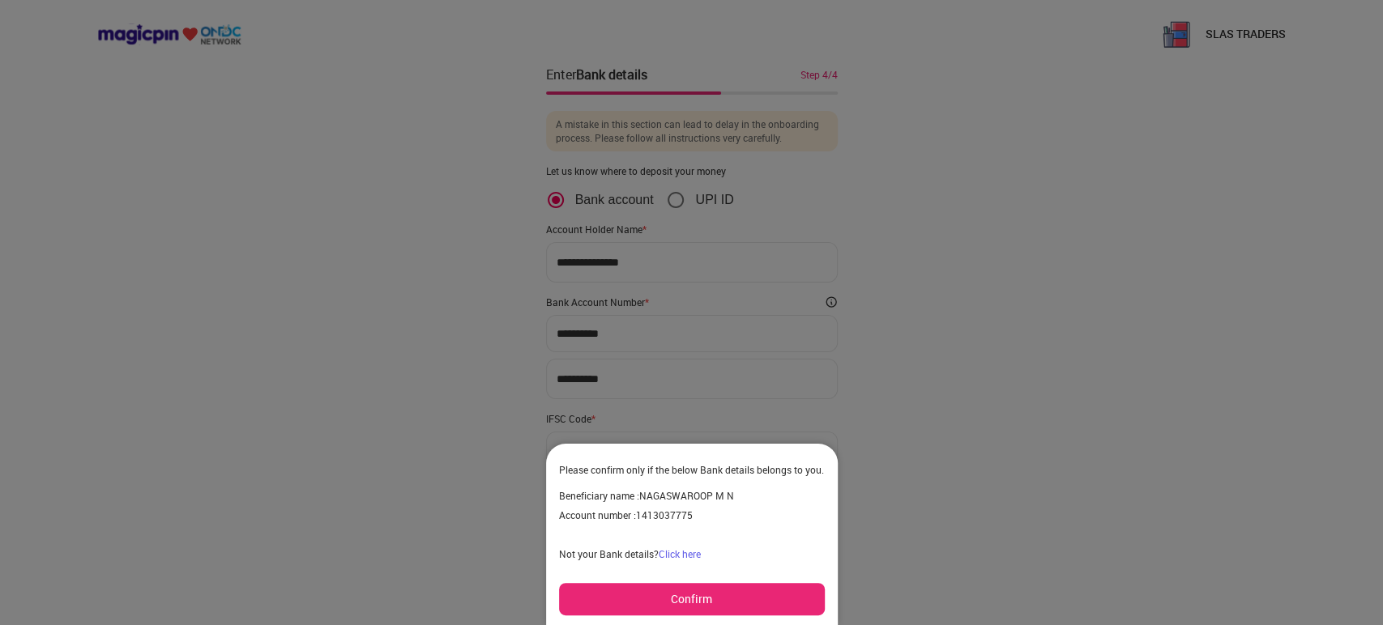
click at [672, 596] on button "Confirm" at bounding box center [692, 599] width 266 height 32
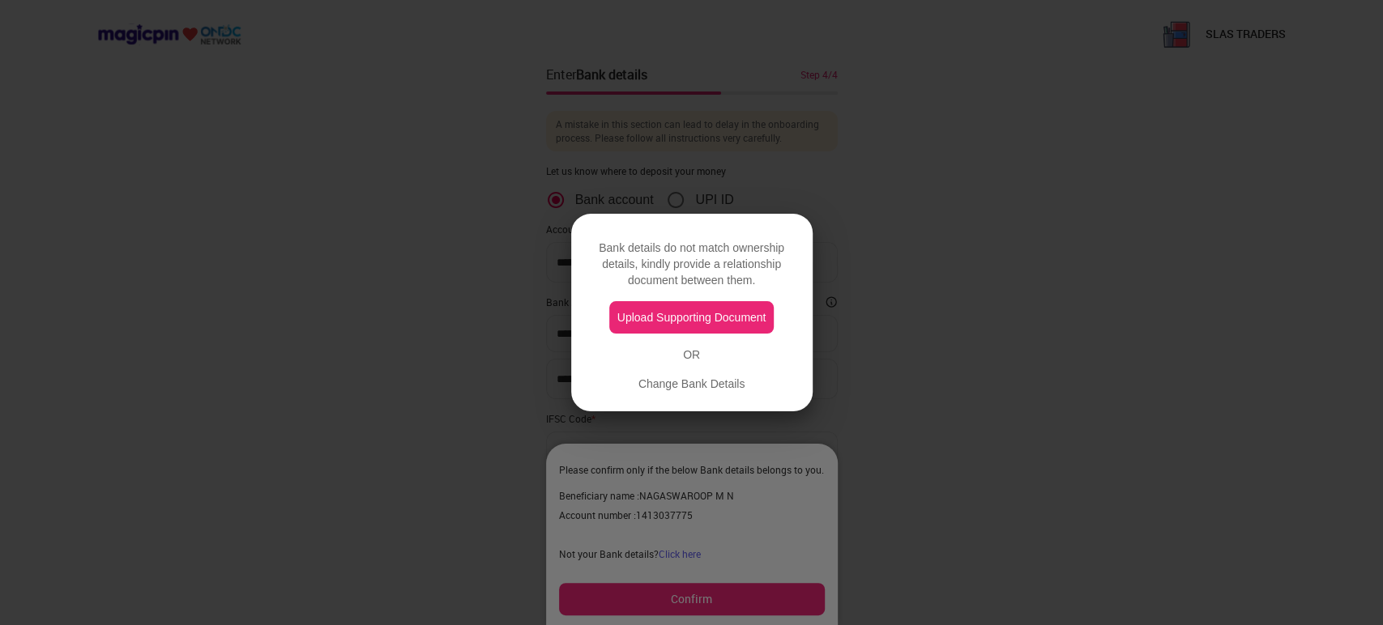
click at [698, 324] on button "Upload Supporting Document" at bounding box center [691, 317] width 165 height 32
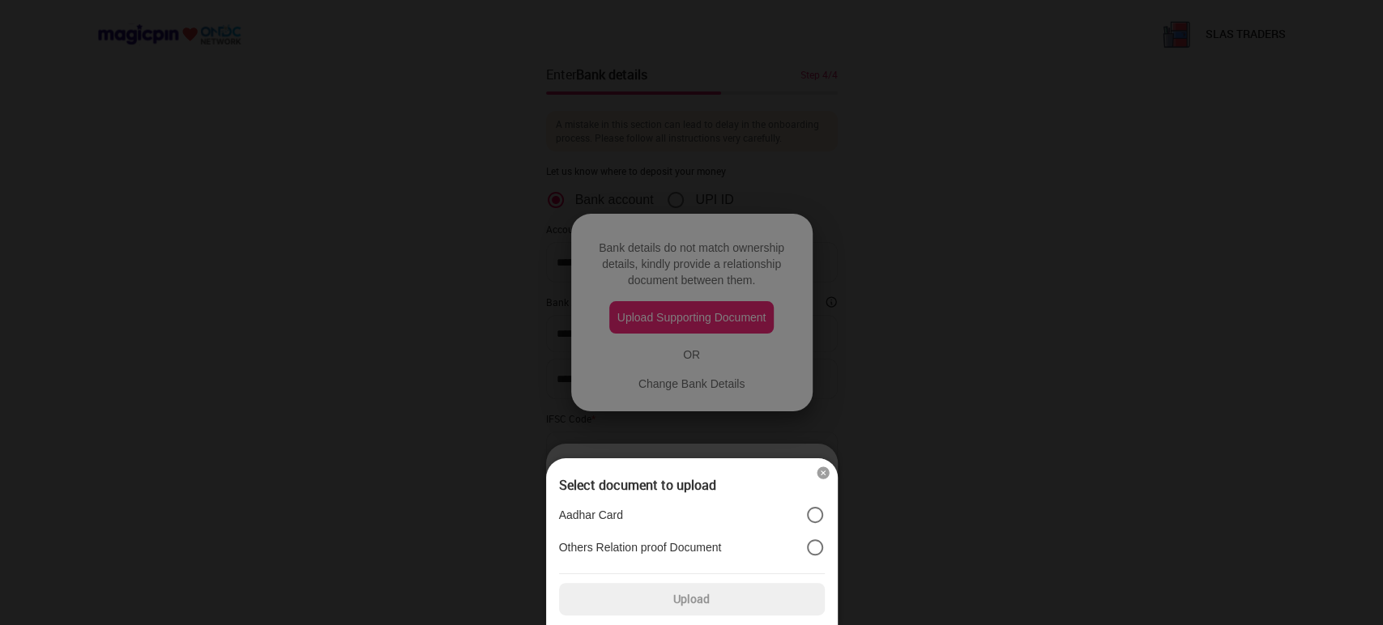
click at [642, 521] on label "Aadhar Card" at bounding box center [692, 515] width 266 height 19
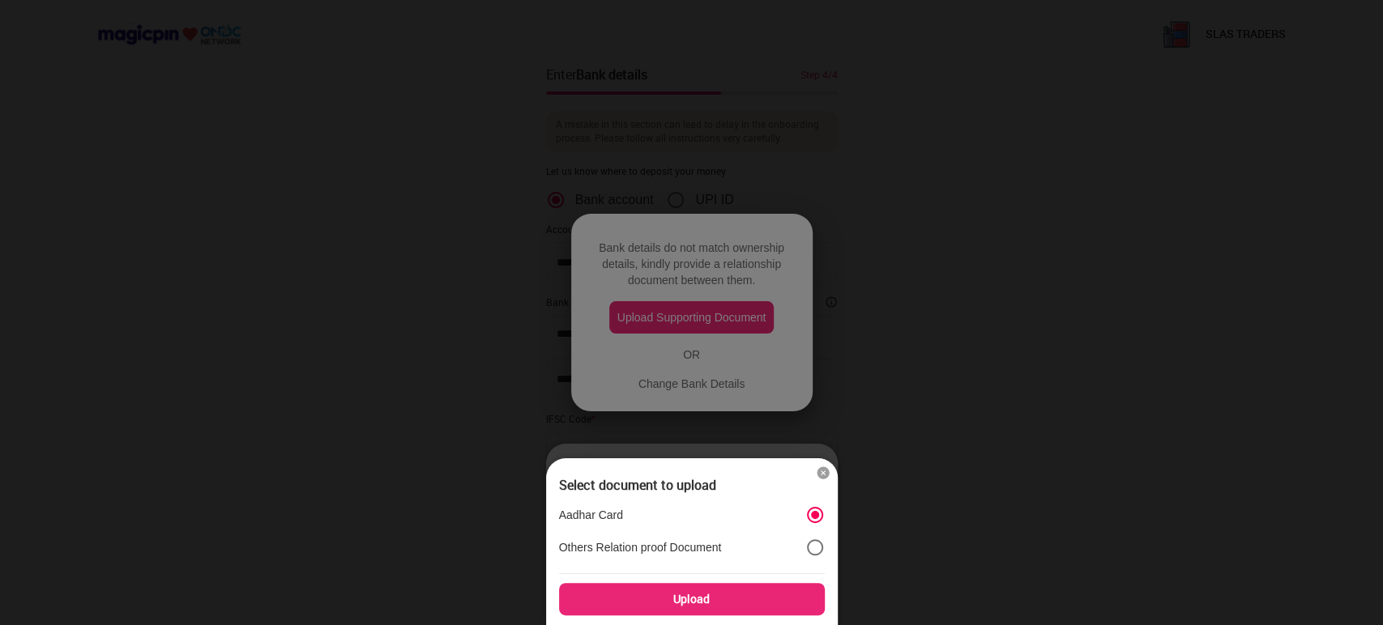
click at [697, 600] on div "Upload" at bounding box center [692, 599] width 266 height 32
click at [0, 0] on input "Upload" at bounding box center [0, 0] width 0 height 0
click at [672, 589] on div "Upload" at bounding box center [692, 599] width 266 height 32
click at [0, 0] on input "Upload" at bounding box center [0, 0] width 0 height 0
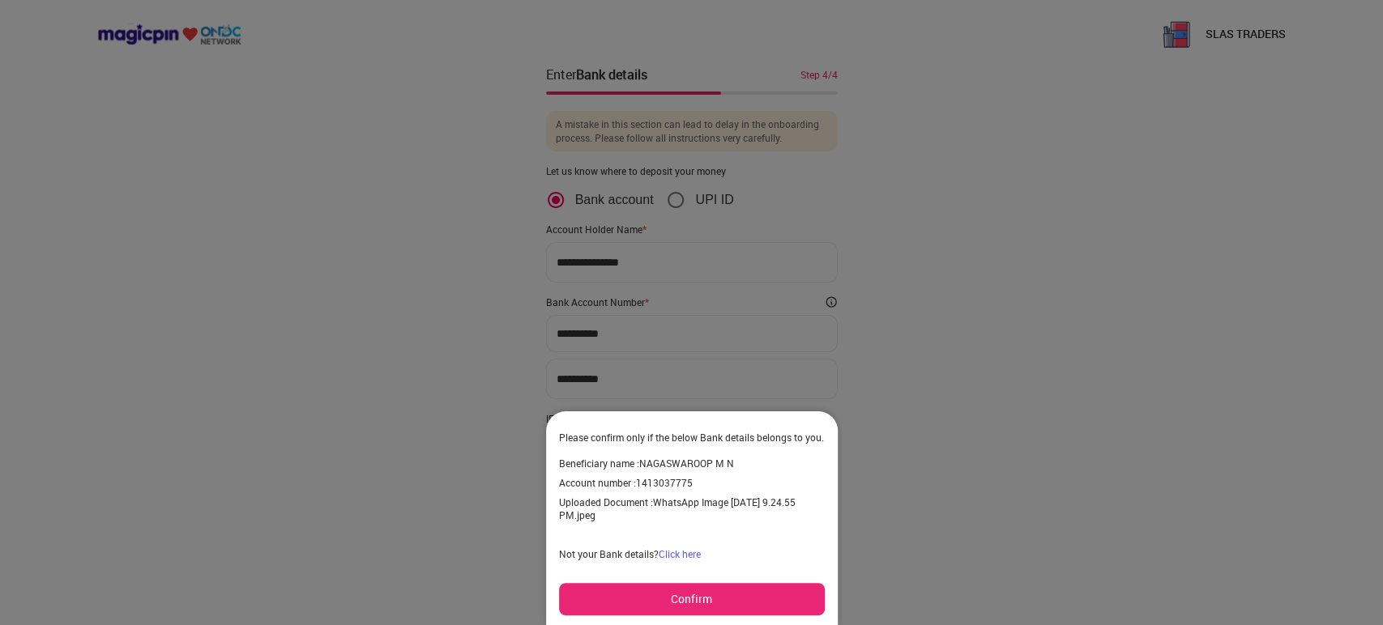
click at [720, 595] on button "Confirm" at bounding box center [692, 599] width 266 height 32
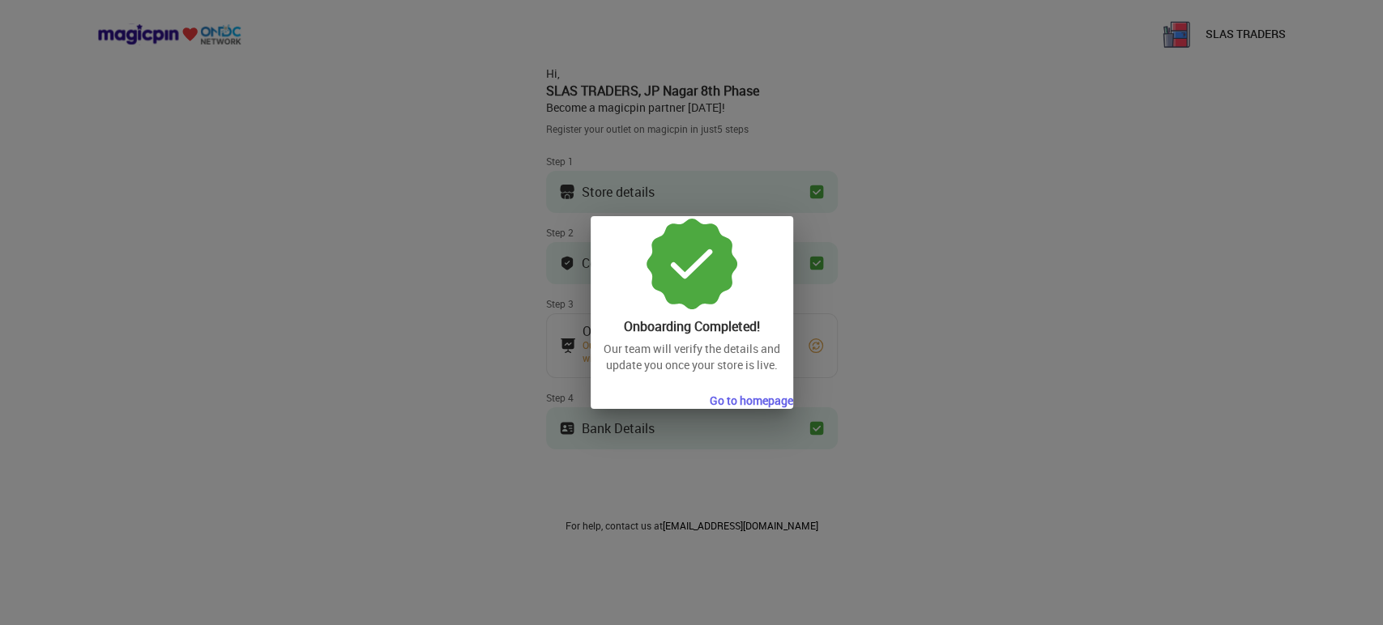
click at [746, 407] on button "Go to homepage" at bounding box center [751, 401] width 83 height 16
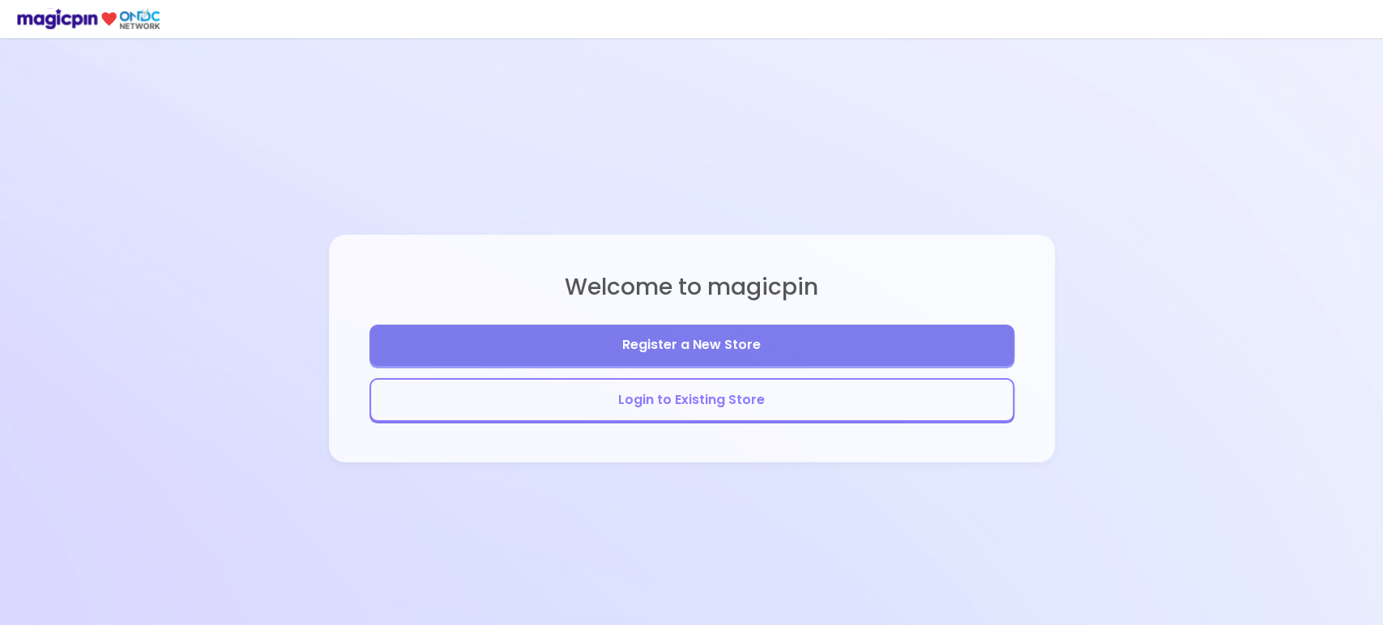
click at [694, 392] on button "Login to Existing Store" at bounding box center [691, 400] width 645 height 45
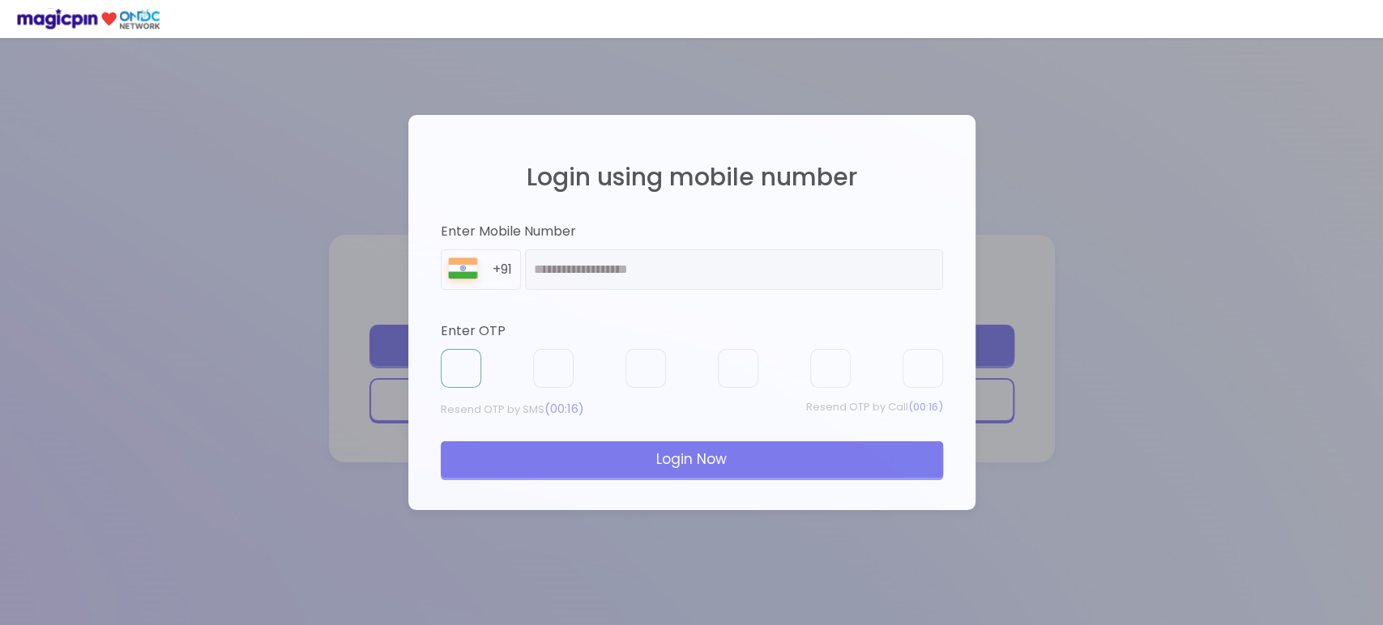
click at [457, 375] on input "text" at bounding box center [461, 368] width 41 height 39
type input "*"
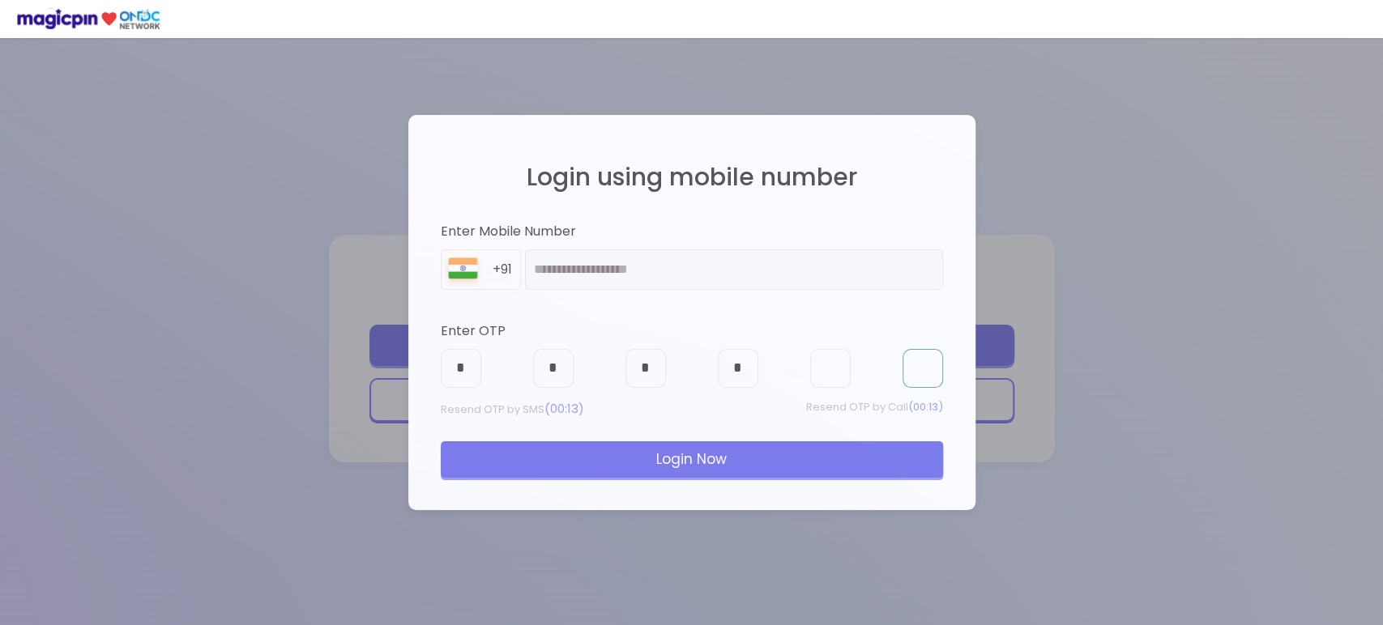
type input "*"
click at [598, 459] on div "Login Now" at bounding box center [692, 460] width 502 height 36
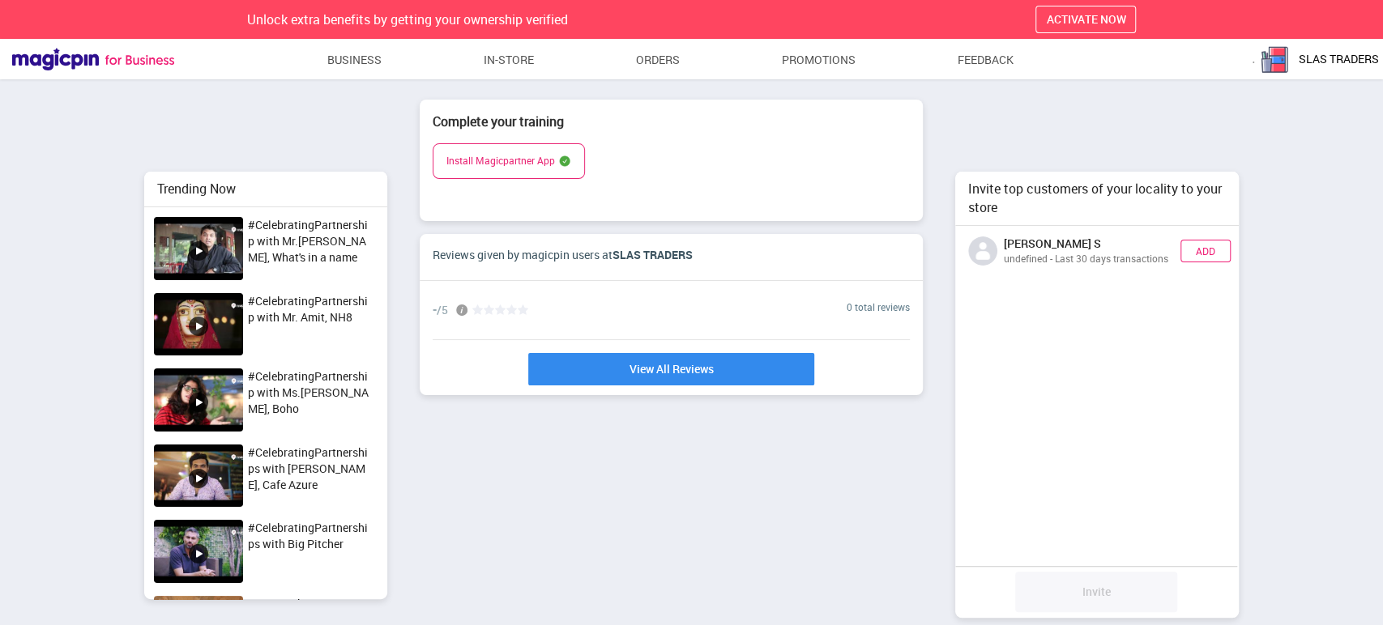
scroll to position [391, 294]
click at [361, 58] on link "Business" at bounding box center [354, 59] width 55 height 29
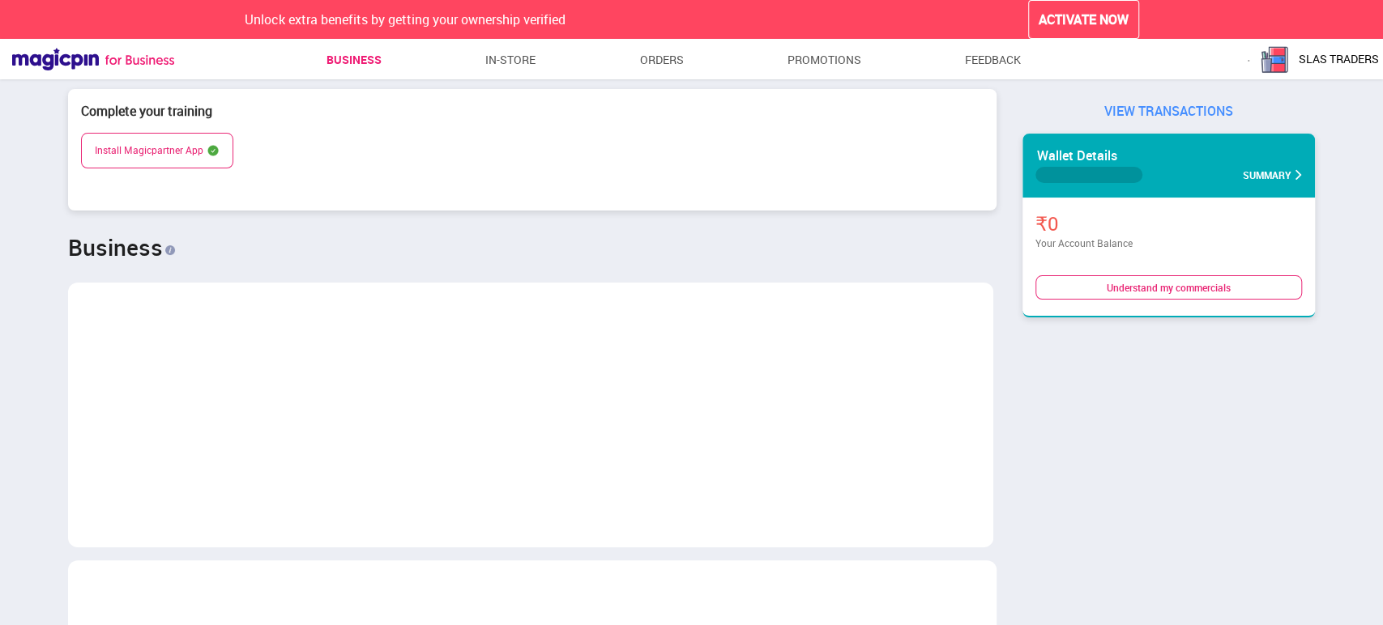
scroll to position [808591, 809257]
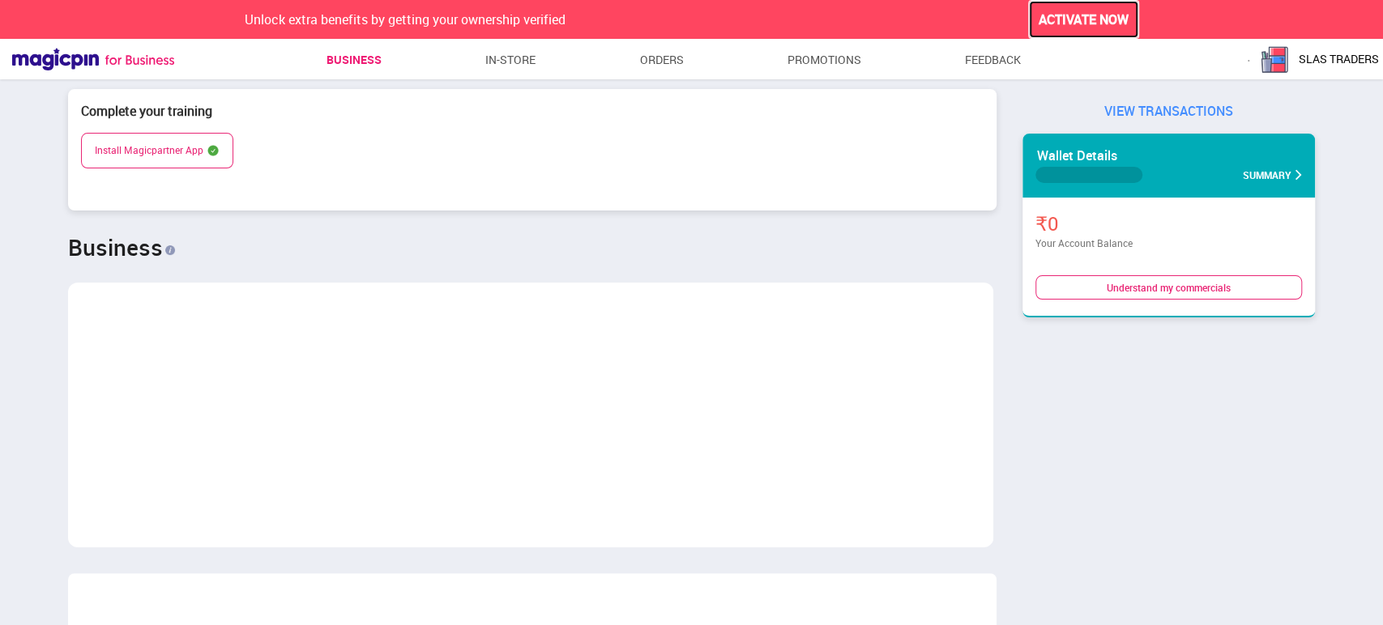
click at [1111, 28] on span "ACTIVATE NOW" at bounding box center [1084, 20] width 90 height 19
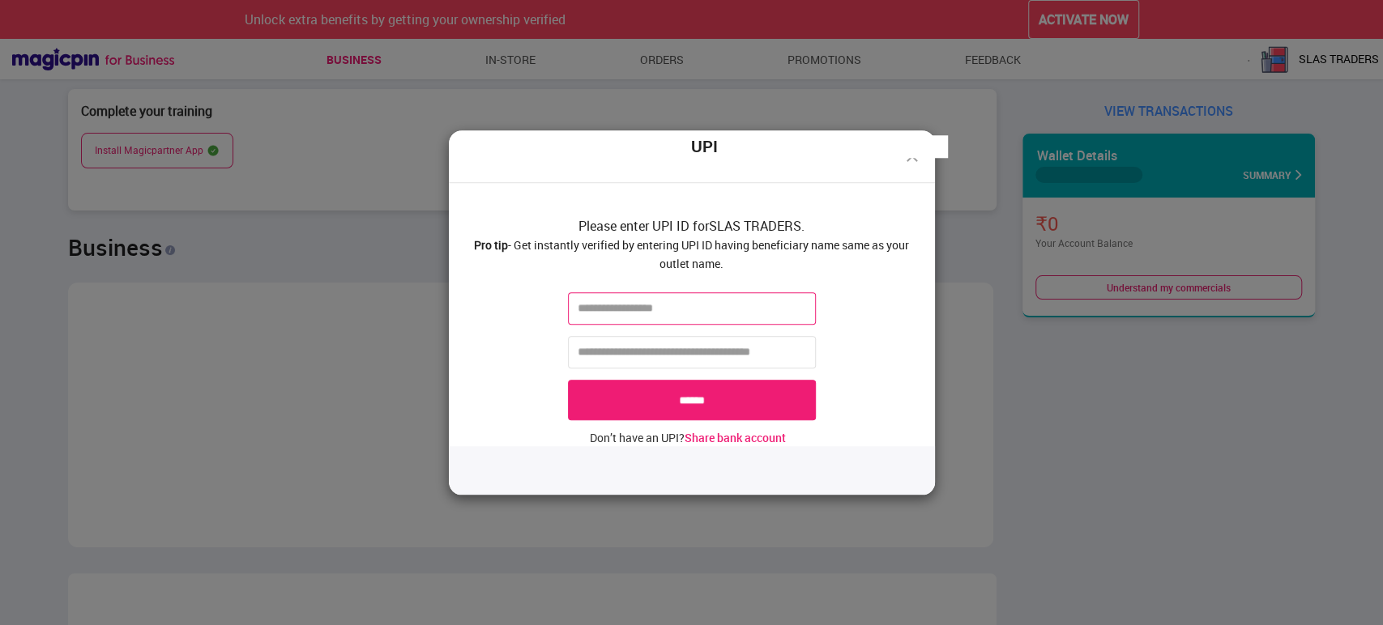
click at [648, 307] on input "text" at bounding box center [692, 308] width 248 height 32
click at [912, 159] on img at bounding box center [912, 156] width 19 height 19
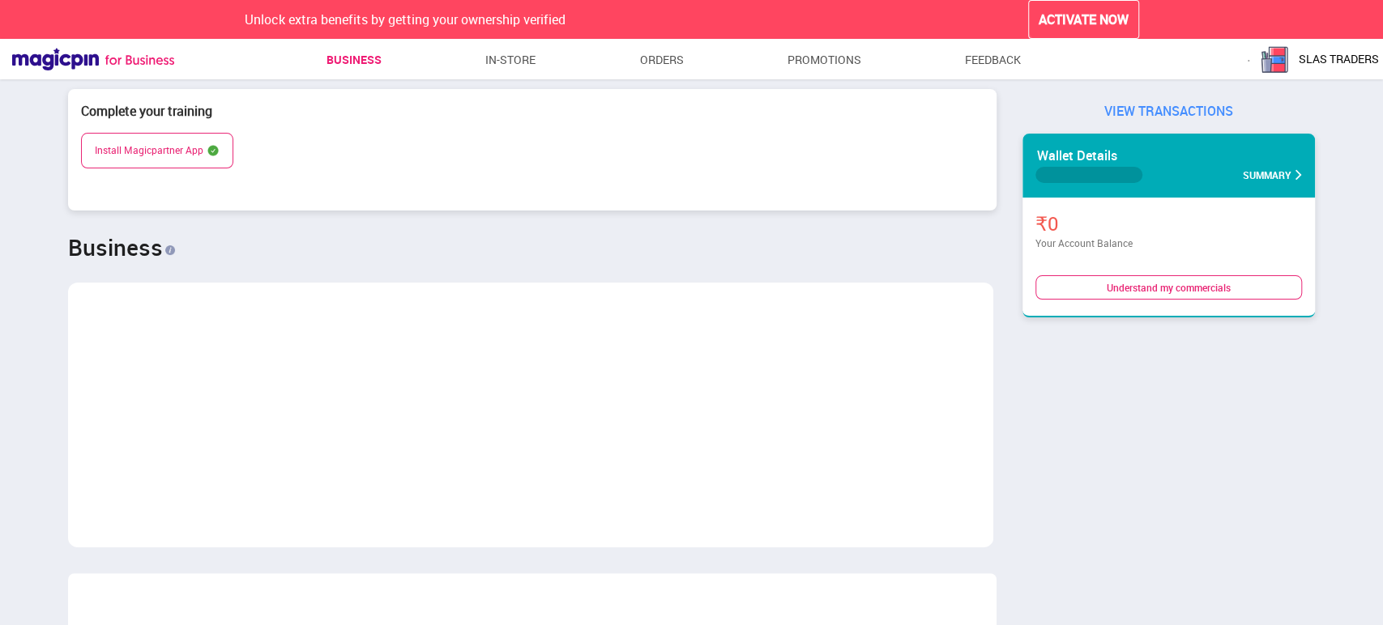
click at [357, 70] on link "Business" at bounding box center [354, 59] width 55 height 29
click at [544, 57] on ul "Business In-store Orders Promotions Feedback" at bounding box center [670, 61] width 993 height 33
click at [514, 62] on link "In-store" at bounding box center [510, 59] width 51 height 29
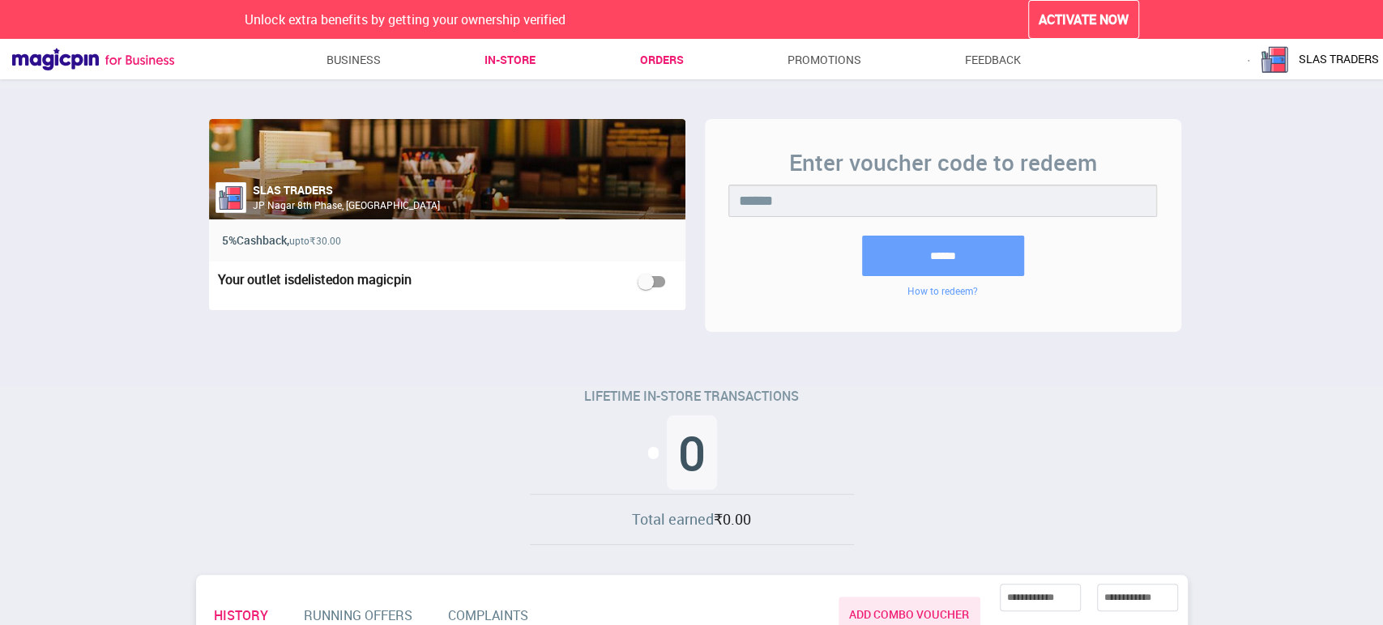
click at [641, 55] on link "Orders" at bounding box center [661, 59] width 44 height 29
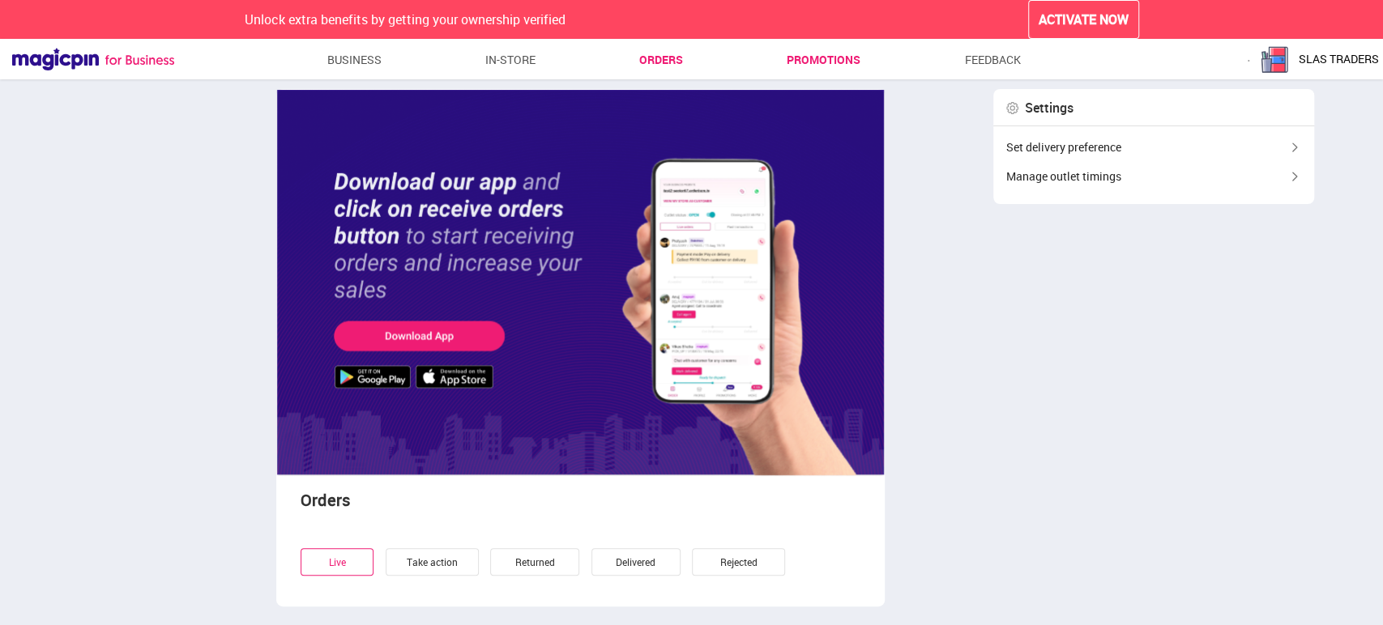
click at [811, 61] on link "Promotions" at bounding box center [824, 59] width 74 height 29
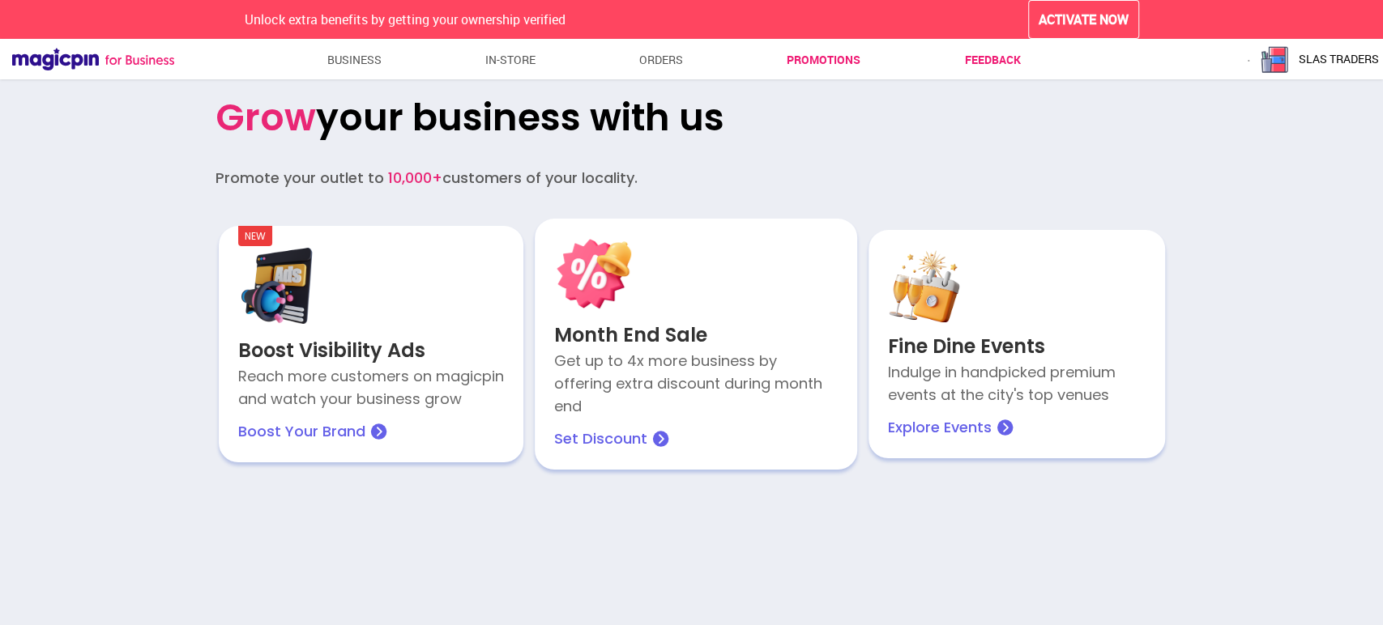
click at [1005, 52] on link "Feedback" at bounding box center [993, 59] width 56 height 29
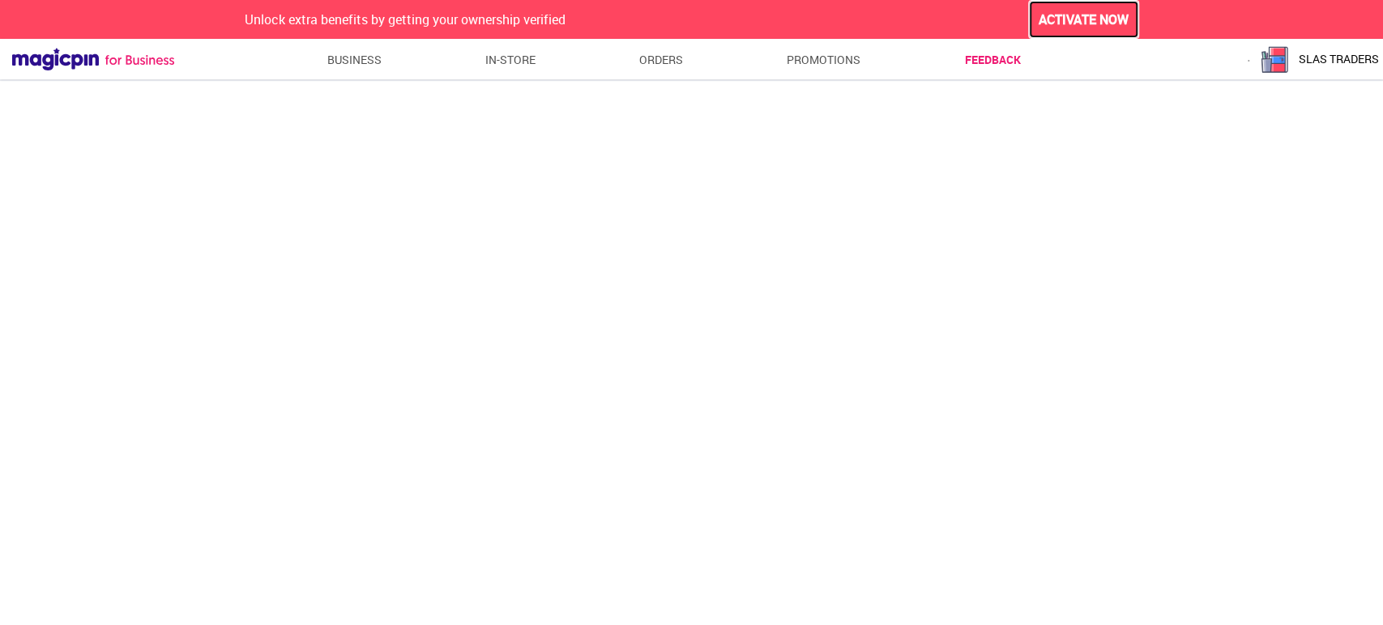
click at [1075, 25] on span "ACTIVATE NOW" at bounding box center [1084, 20] width 90 height 19
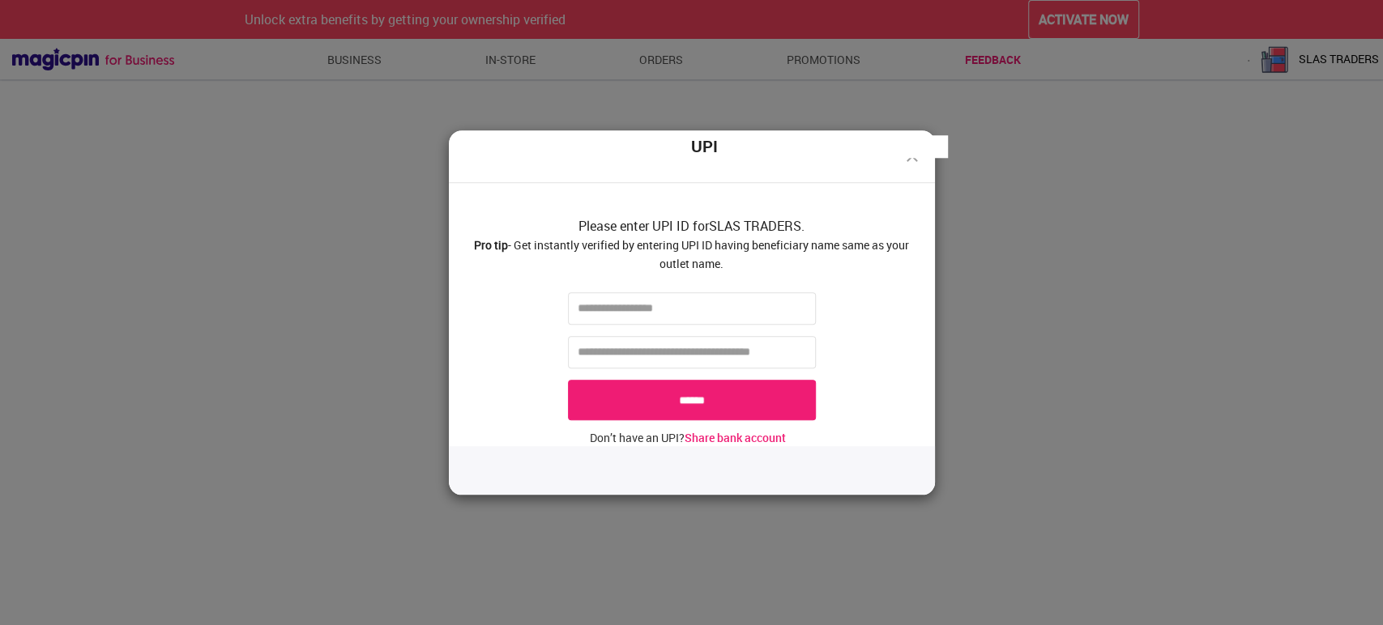
click at [909, 160] on img at bounding box center [912, 156] width 19 height 19
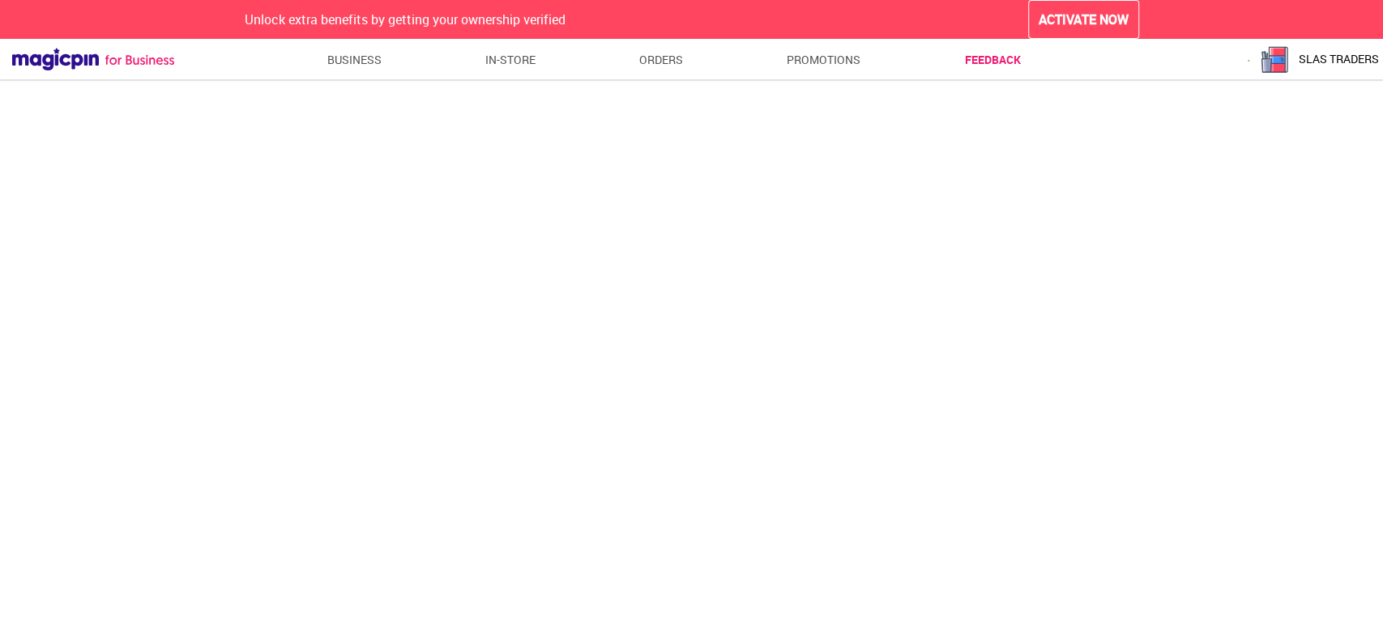
click at [1338, 60] on span "SLAS TRADERS" at bounding box center [1339, 59] width 80 height 16
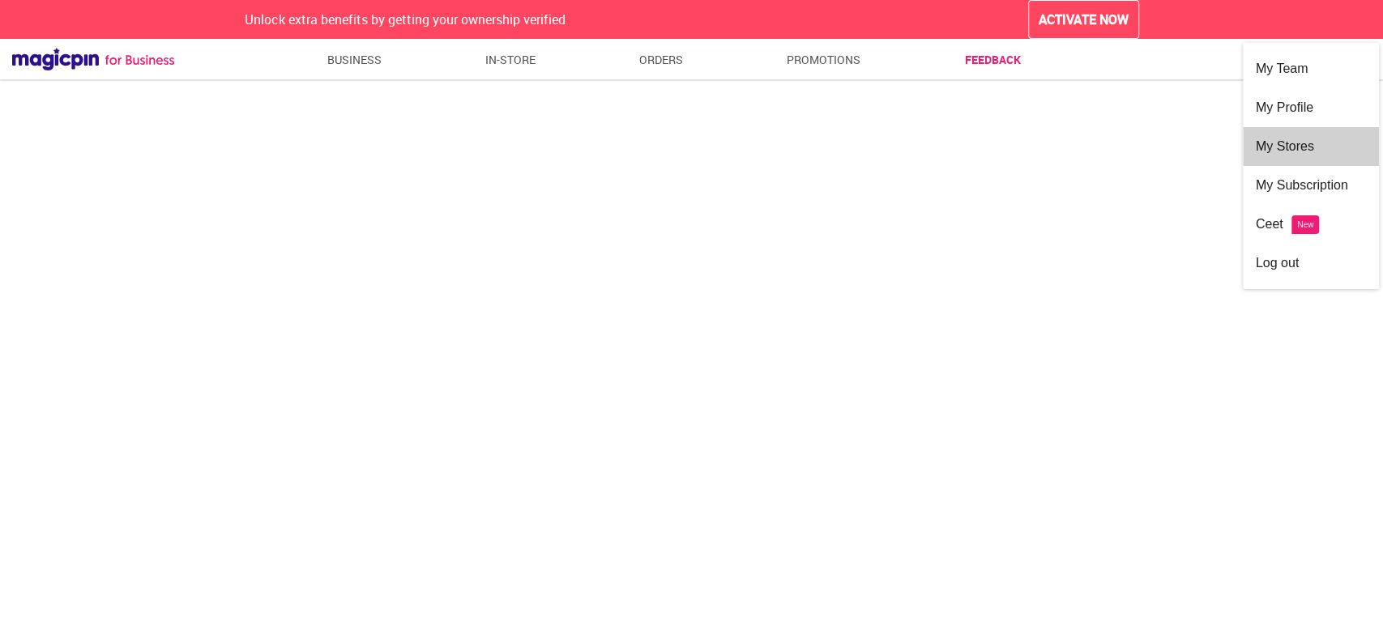
click at [1280, 152] on div "My Stores" at bounding box center [1311, 146] width 110 height 39
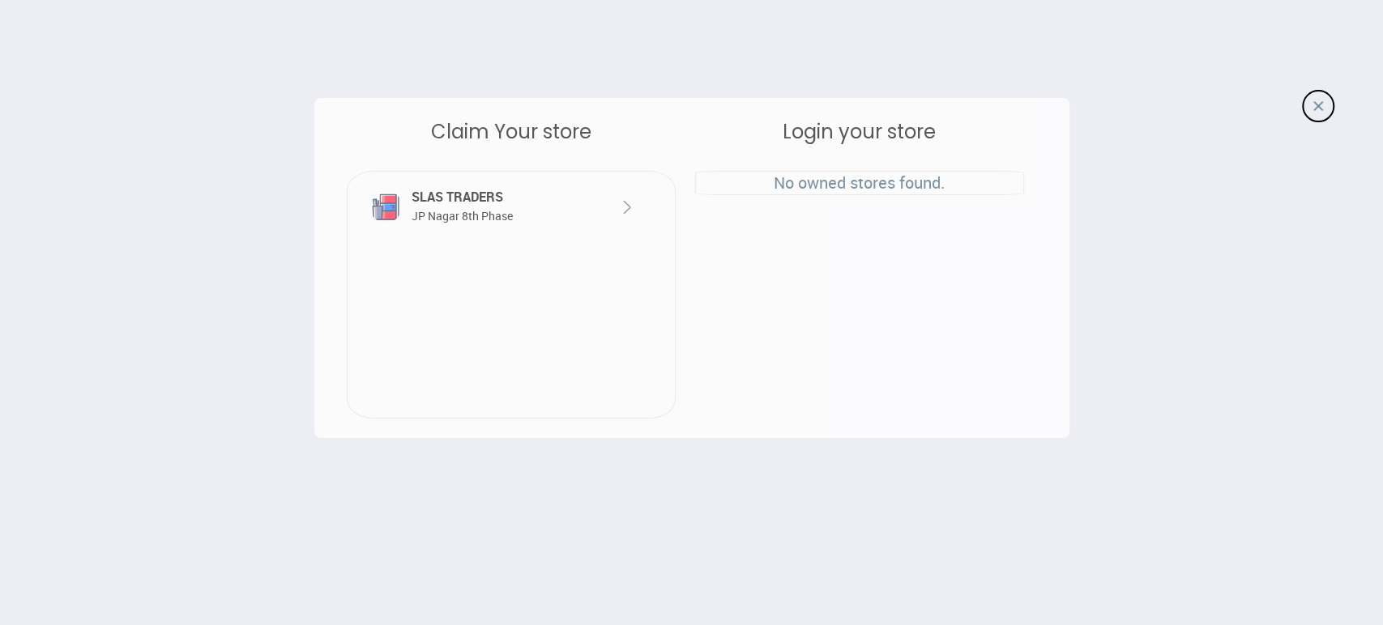
click at [648, 199] on div "SLAS TRADERS JP Nagar 8th Phase" at bounding box center [509, 206] width 306 height 57
click at [616, 209] on div at bounding box center [611, 198] width 51 height 38
click at [635, 204] on img at bounding box center [626, 207] width 19 height 19
click at [452, 208] on span "JP Nagar 8th Phase" at bounding box center [462, 215] width 101 height 15
click at [1308, 107] on div at bounding box center [1318, 106] width 32 height 32
